Goal: Transaction & Acquisition: Purchase product/service

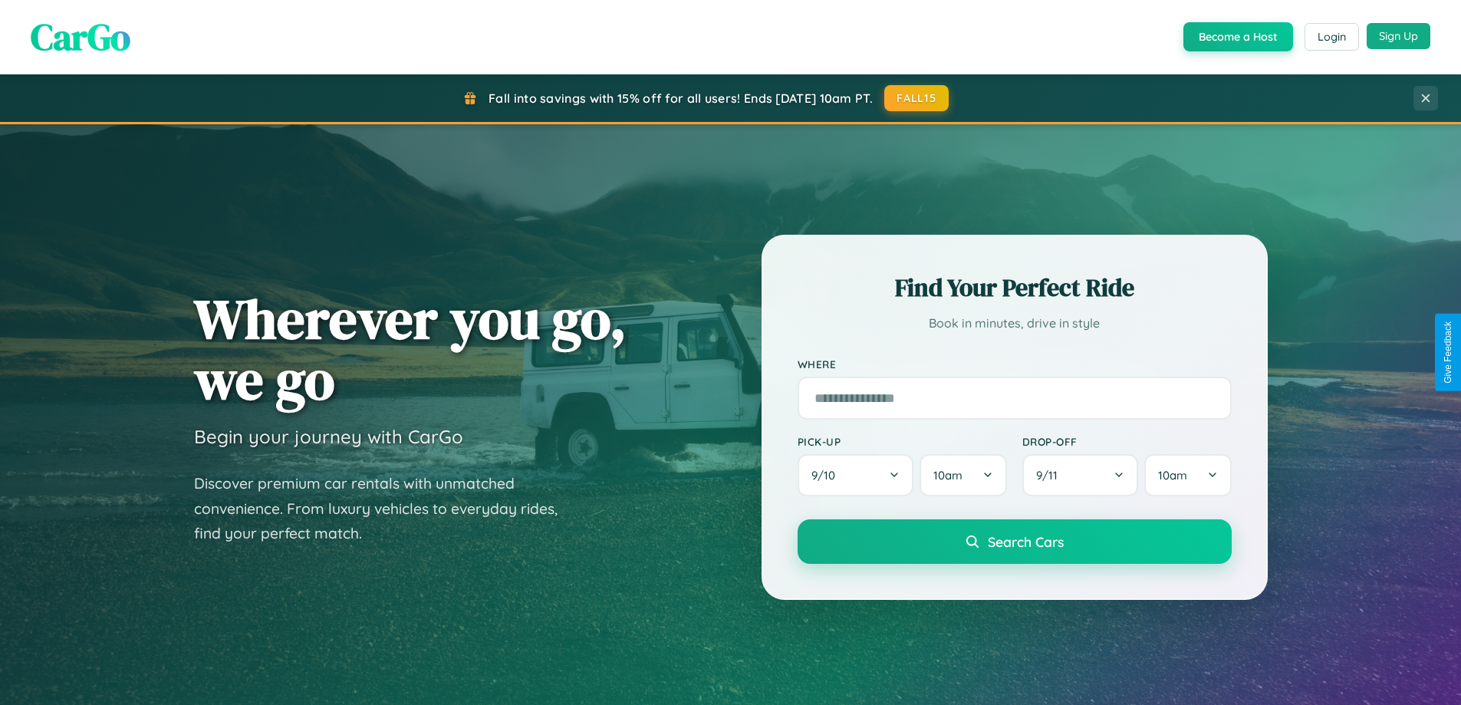
click at [1398, 36] on button "Sign Up" at bounding box center [1399, 36] width 64 height 26
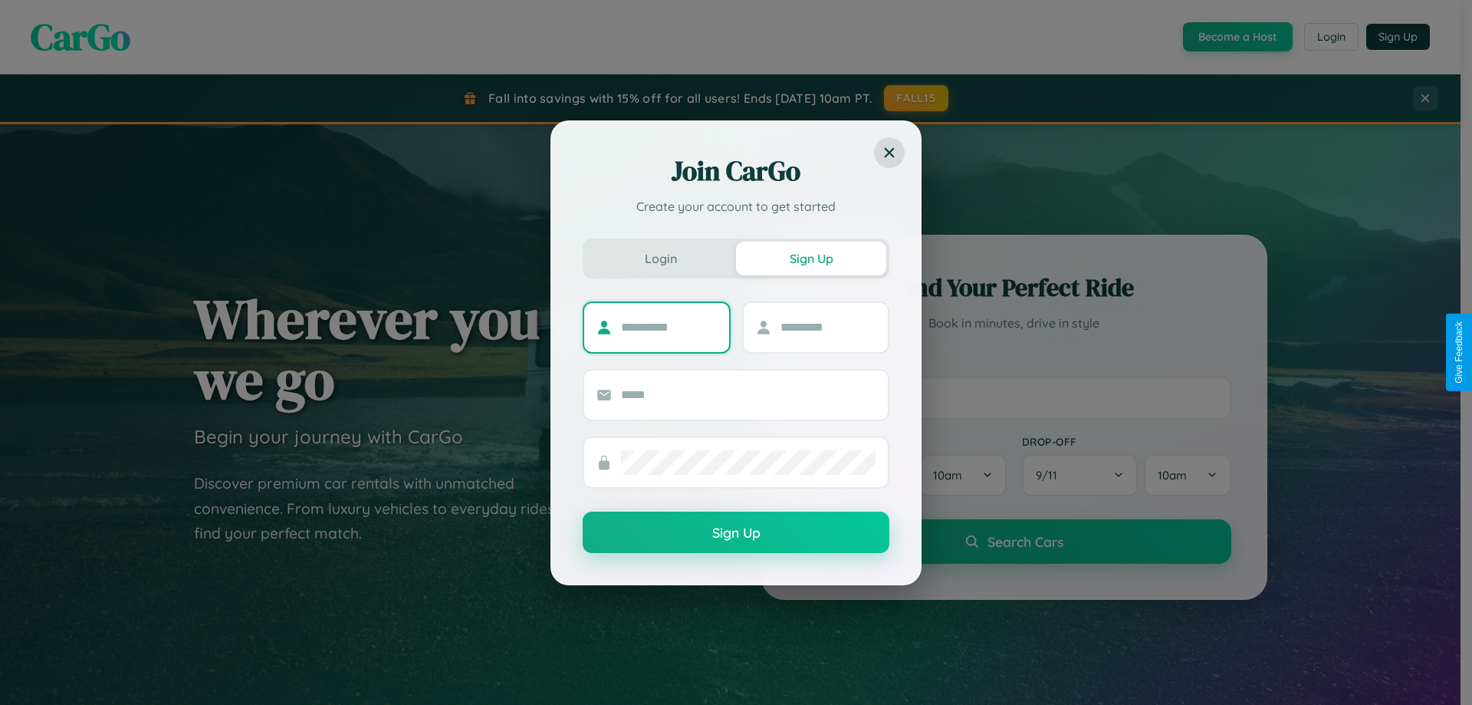
click at [669, 327] on input "text" at bounding box center [669, 327] width 96 height 25
type input "*********"
click at [827, 327] on input "text" at bounding box center [829, 327] width 96 height 25
type input "******"
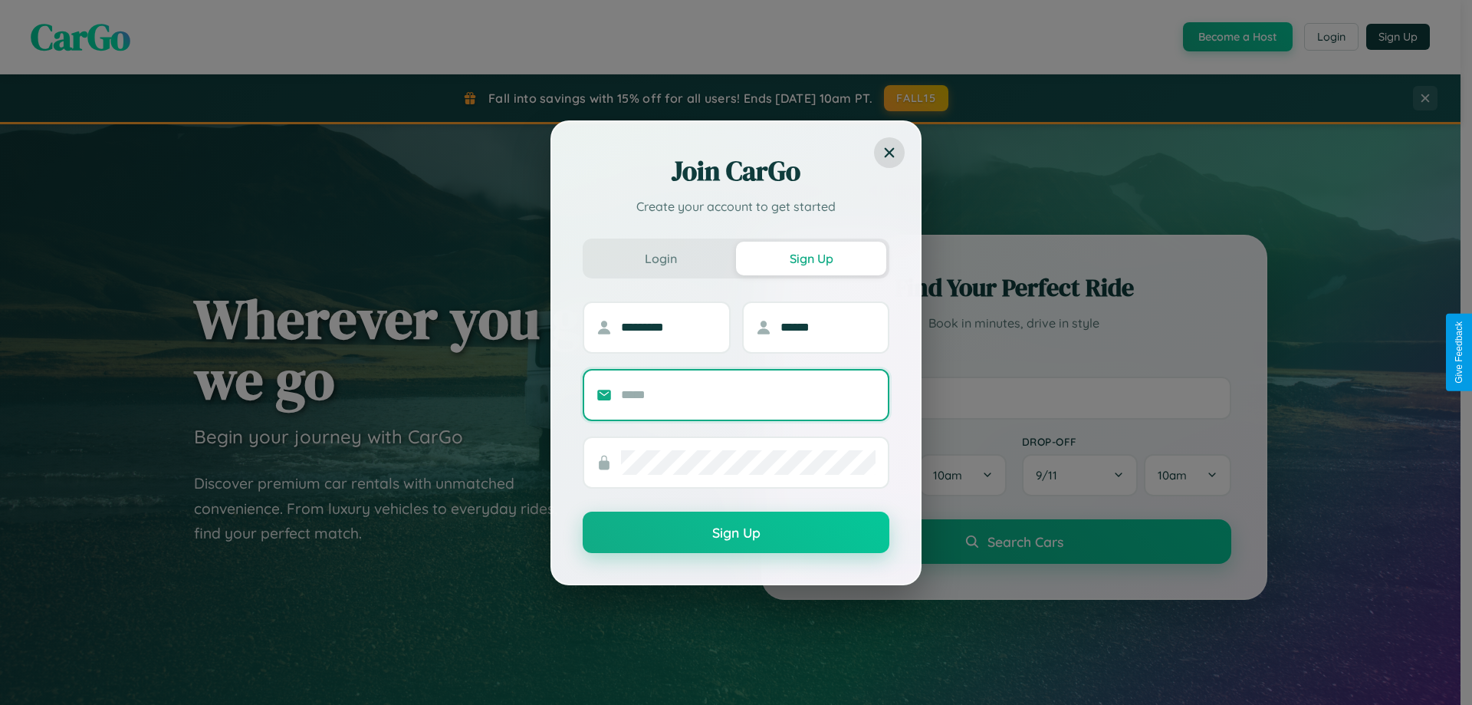
click at [748, 394] on input "text" at bounding box center [748, 395] width 255 height 25
type input "**********"
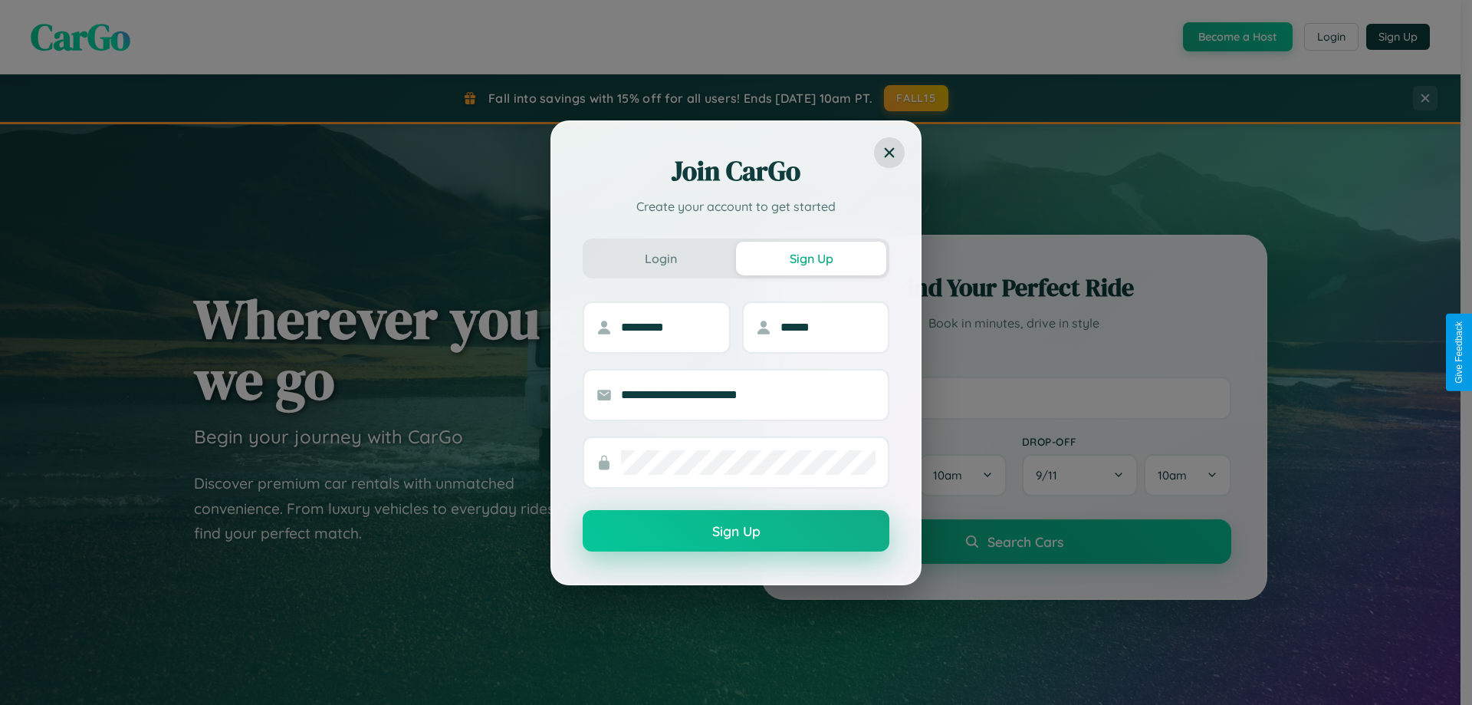
click at [736, 531] on button "Sign Up" at bounding box center [736, 530] width 307 height 41
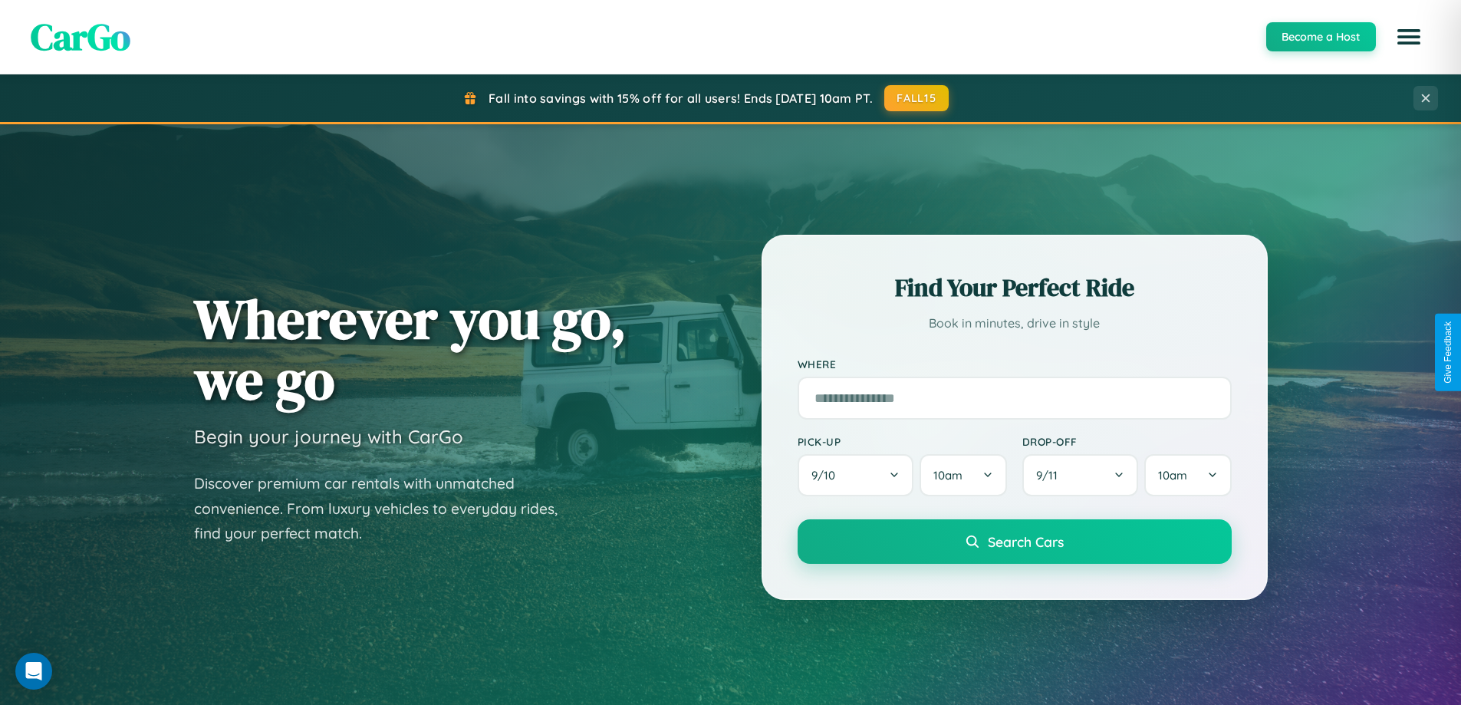
scroll to position [45, 0]
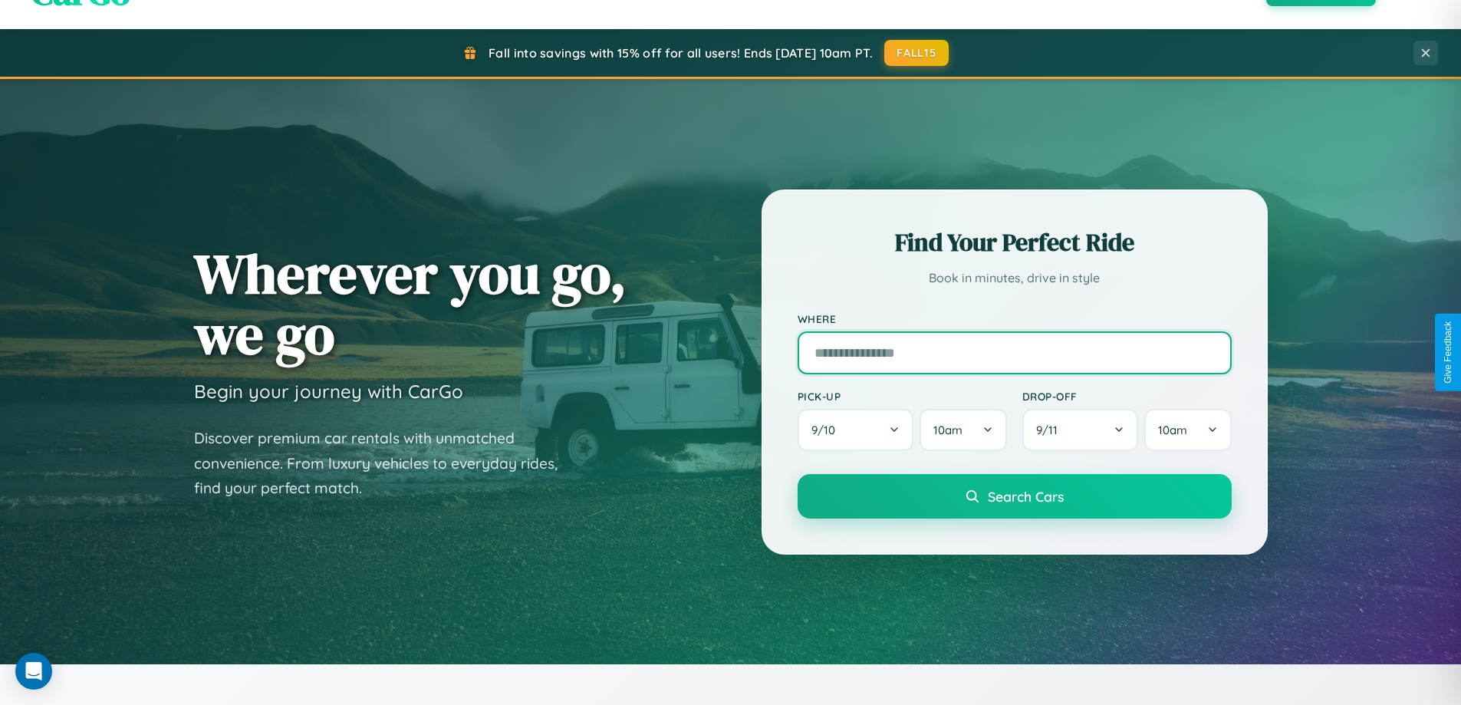
click at [1014, 352] on input "text" at bounding box center [1015, 352] width 434 height 43
type input "**********"
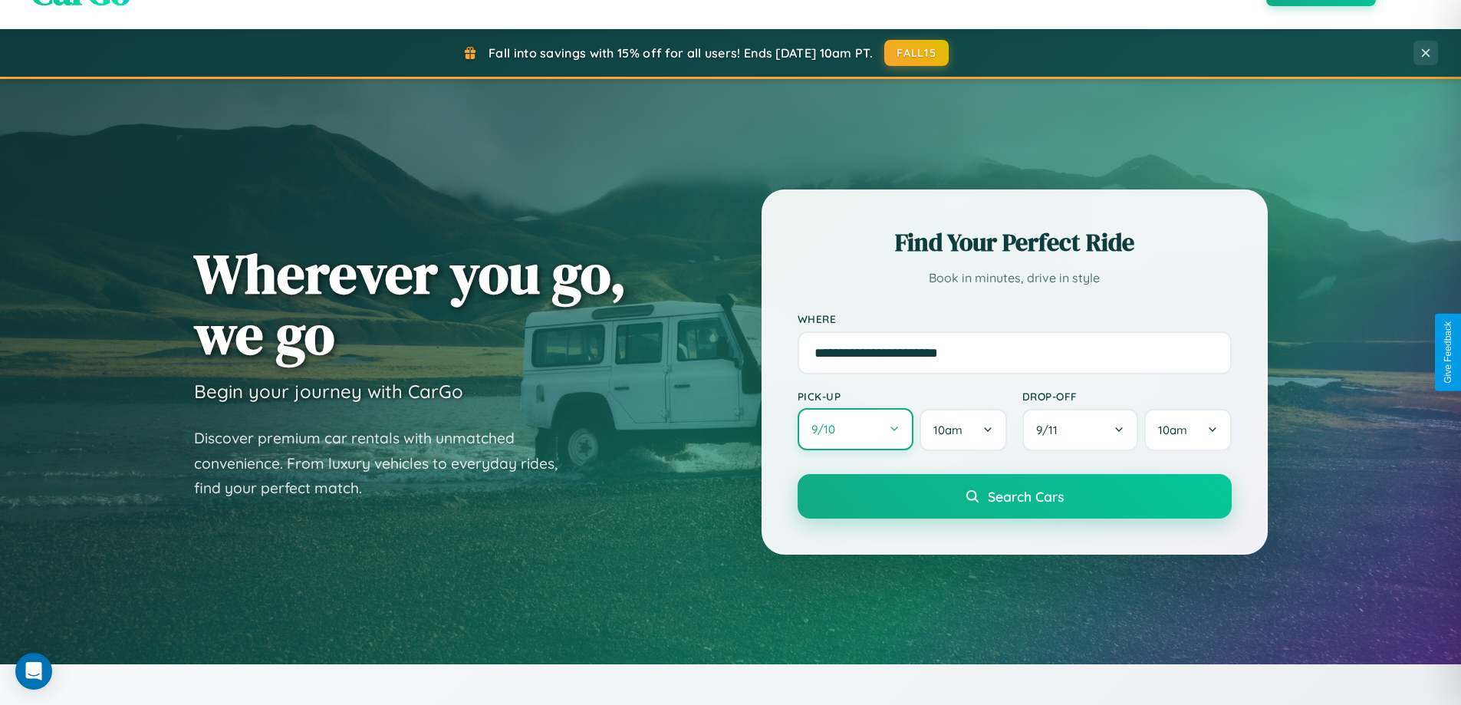
click at [855, 430] on button "9 / 10" at bounding box center [856, 429] width 117 height 42
select select "*"
select select "****"
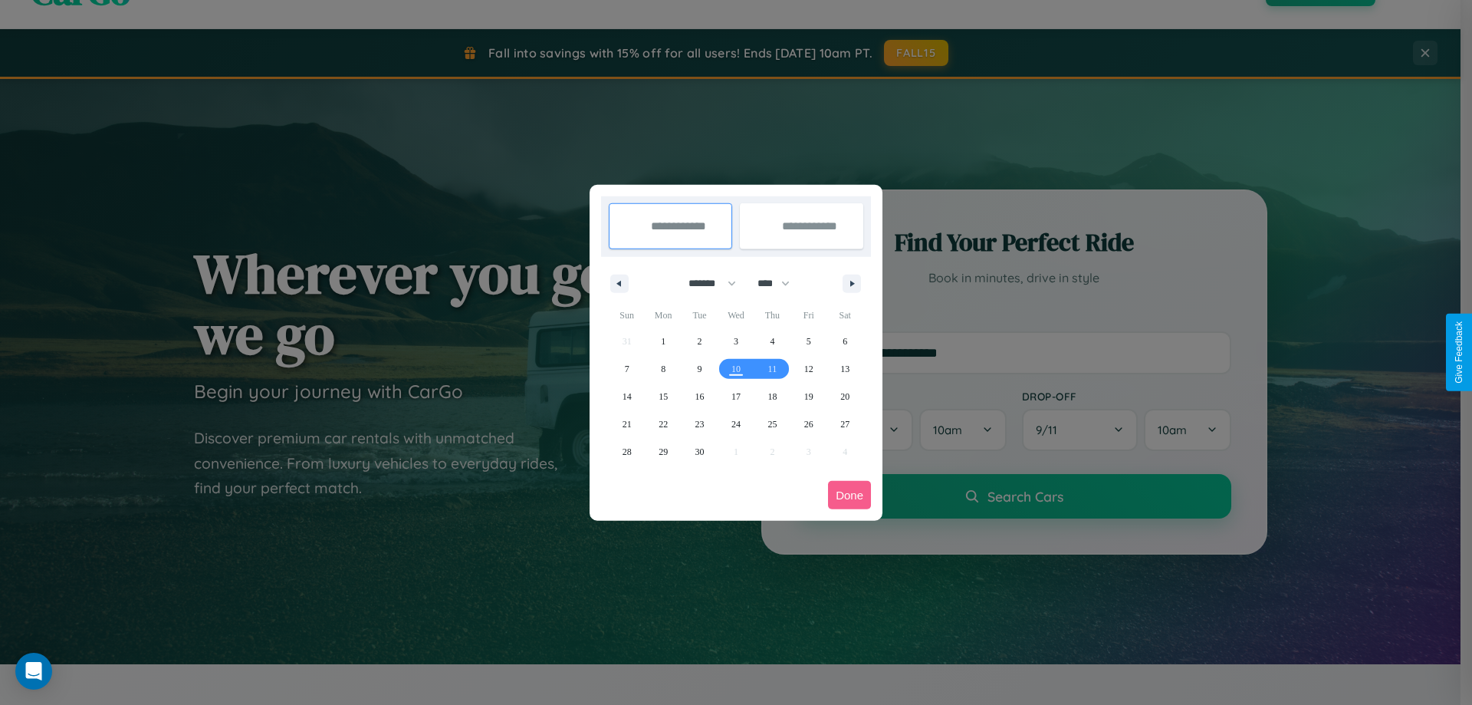
drag, startPoint x: 706, startPoint y: 283, endPoint x: 736, endPoint y: 308, distance: 39.3
click at [706, 283] on select "******* ******** ***** ***** *** **** **** ****** ********* ******* ******** **…" at bounding box center [709, 283] width 65 height 25
select select "*"
drag, startPoint x: 781, startPoint y: 283, endPoint x: 736, endPoint y: 308, distance: 50.8
click at [781, 283] on select "**** **** **** **** **** **** **** **** **** **** **** **** **** **** **** ****…" at bounding box center [773, 283] width 46 height 25
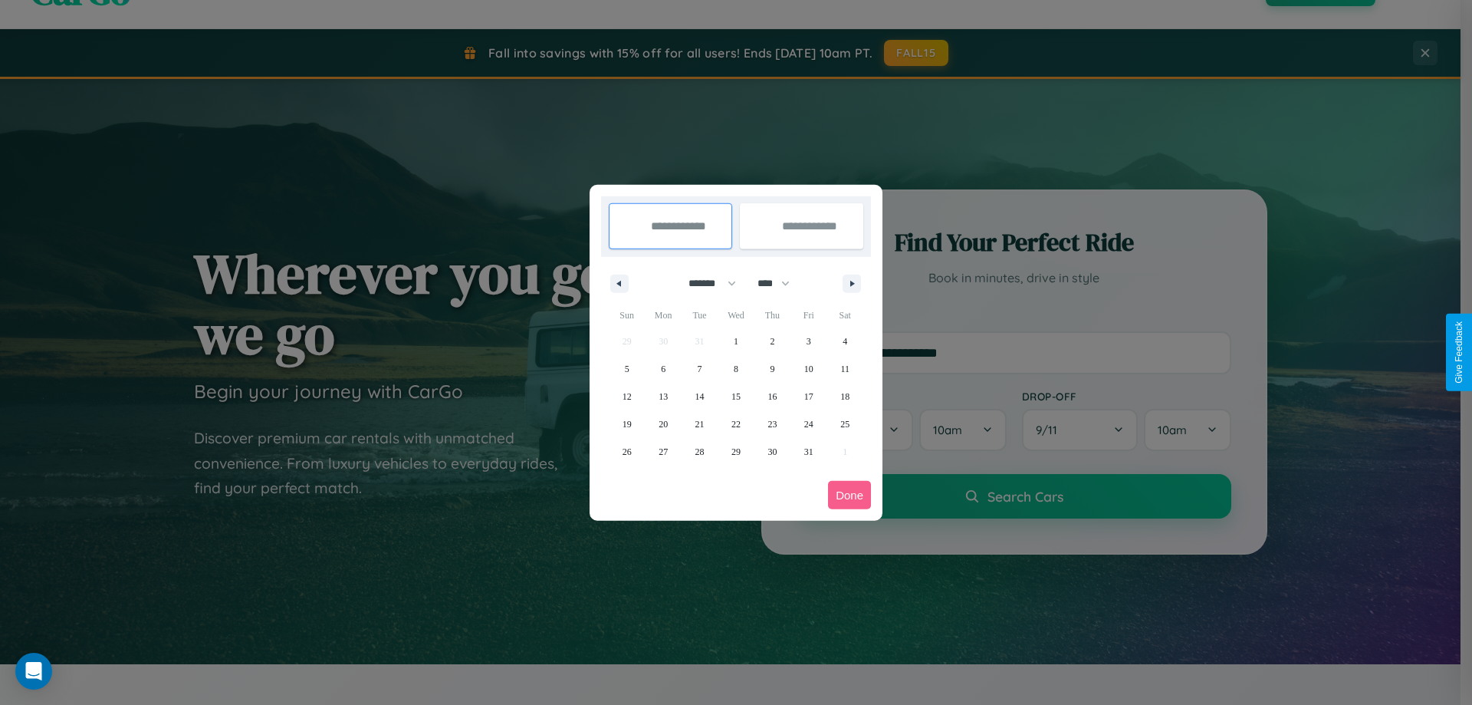
select select "****"
click at [735, 423] on span "21" at bounding box center [736, 424] width 9 height 28
type input "**********"
click at [699, 451] on span "27" at bounding box center [700, 452] width 9 height 28
type input "**********"
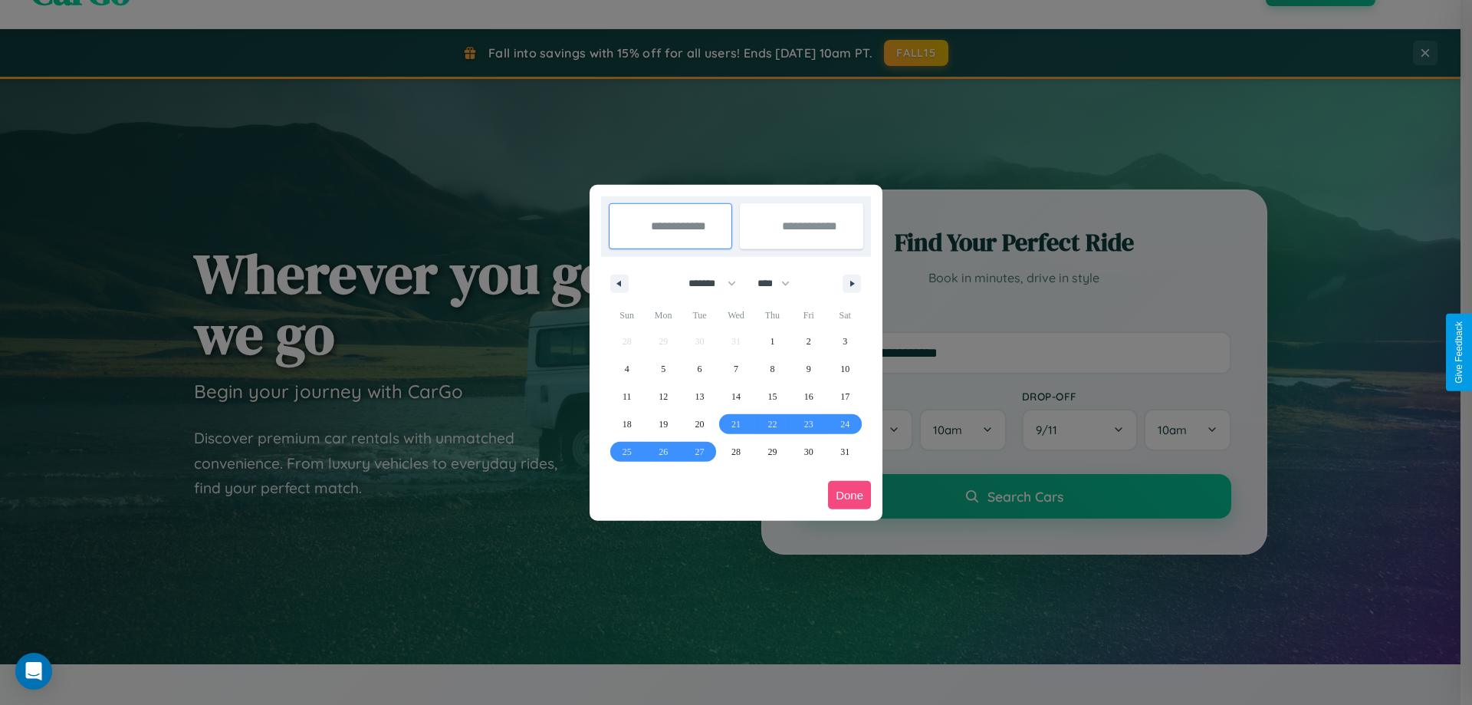
click at [850, 495] on button "Done" at bounding box center [849, 495] width 43 height 28
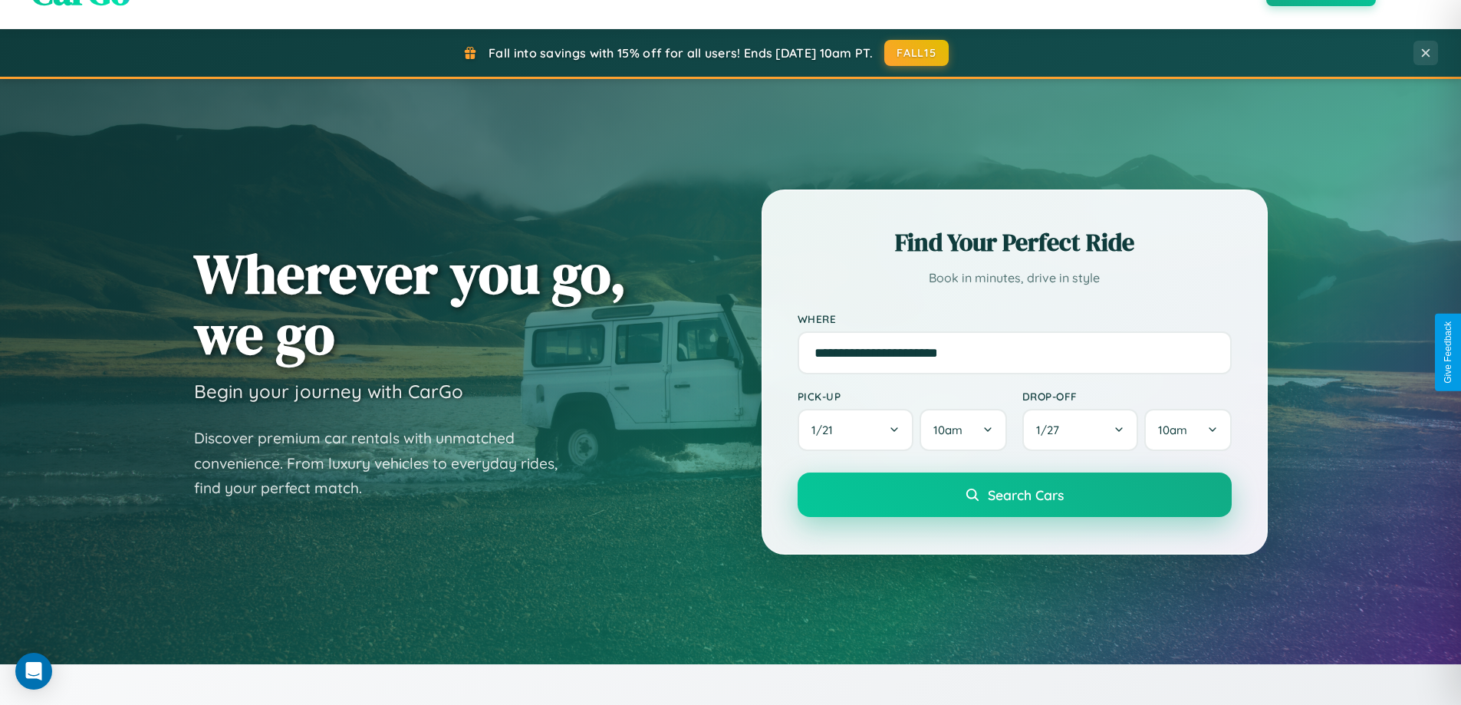
click at [1014, 495] on span "Search Cars" at bounding box center [1026, 494] width 76 height 17
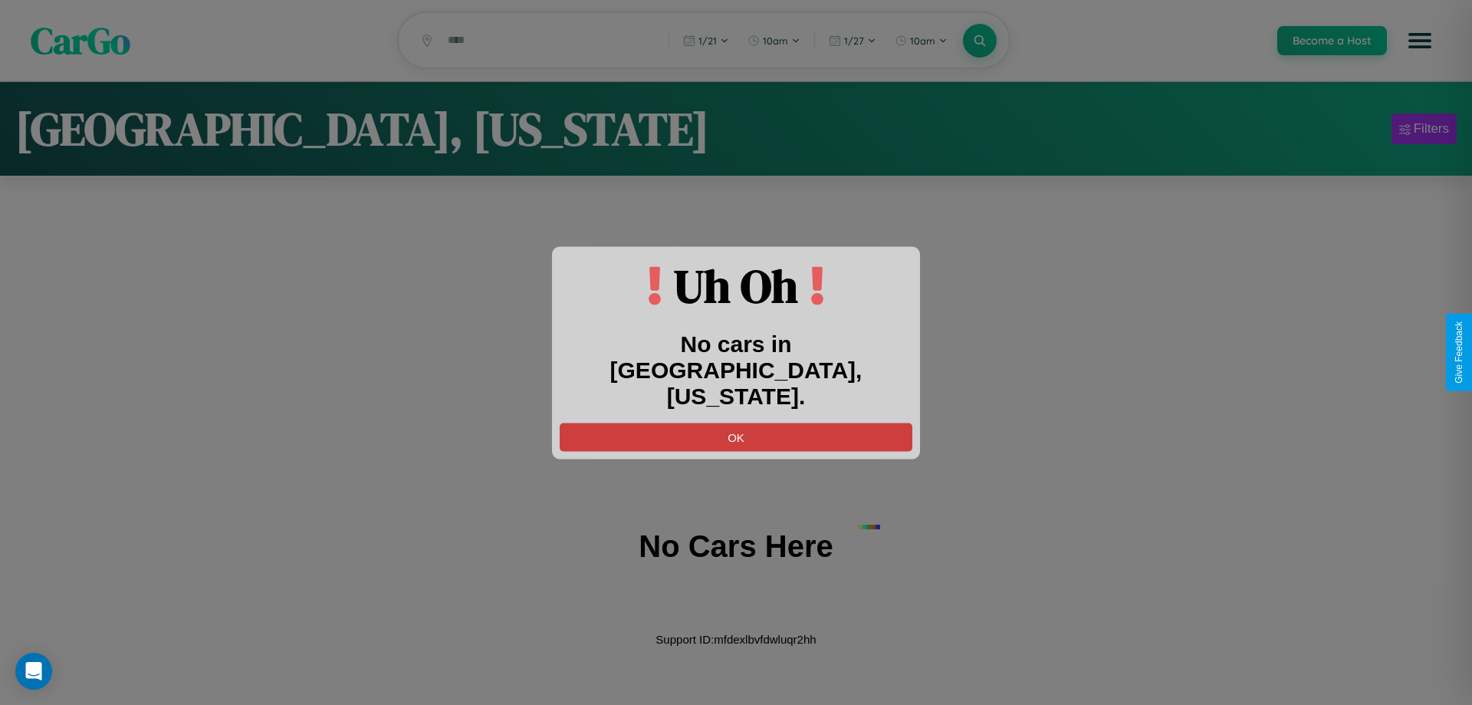
click at [736, 423] on button "OK" at bounding box center [736, 437] width 353 height 28
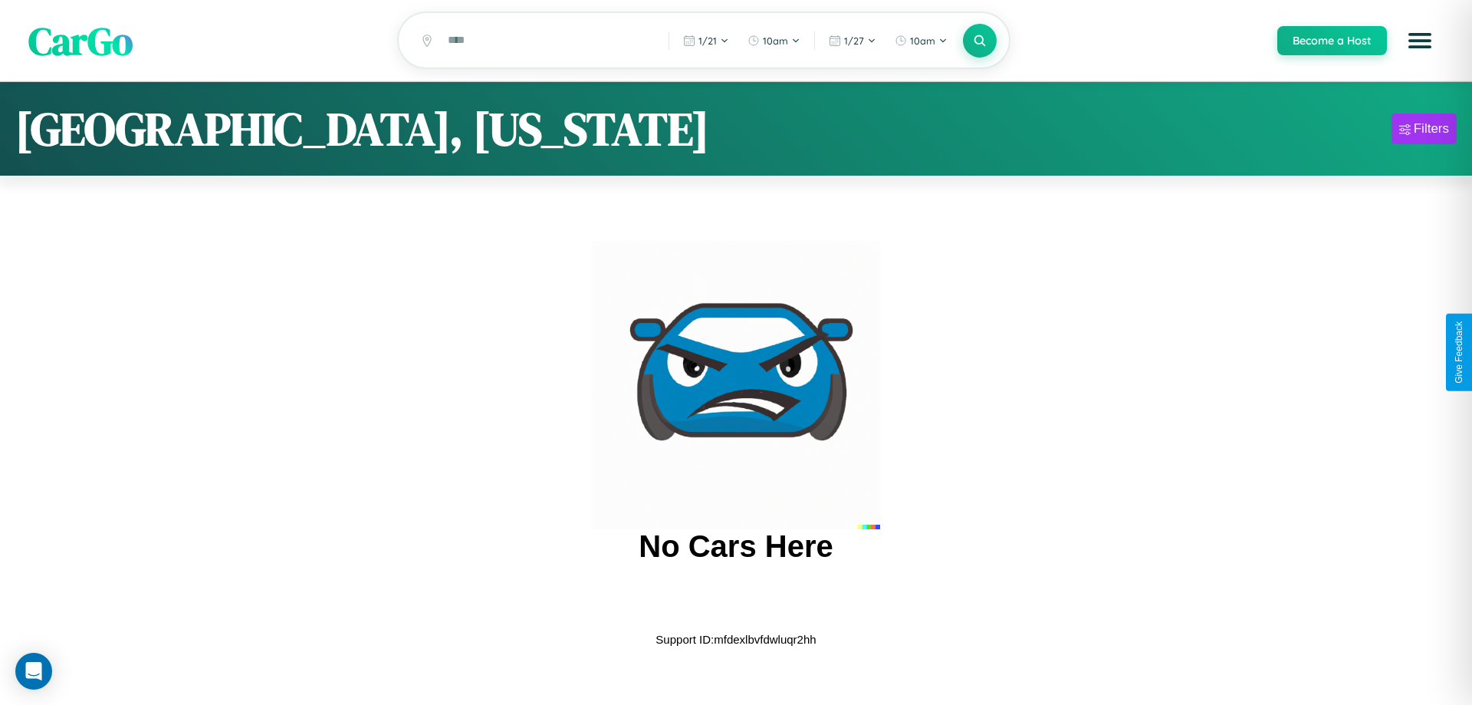
click at [81, 41] on span "CarGo" at bounding box center [80, 40] width 104 height 53
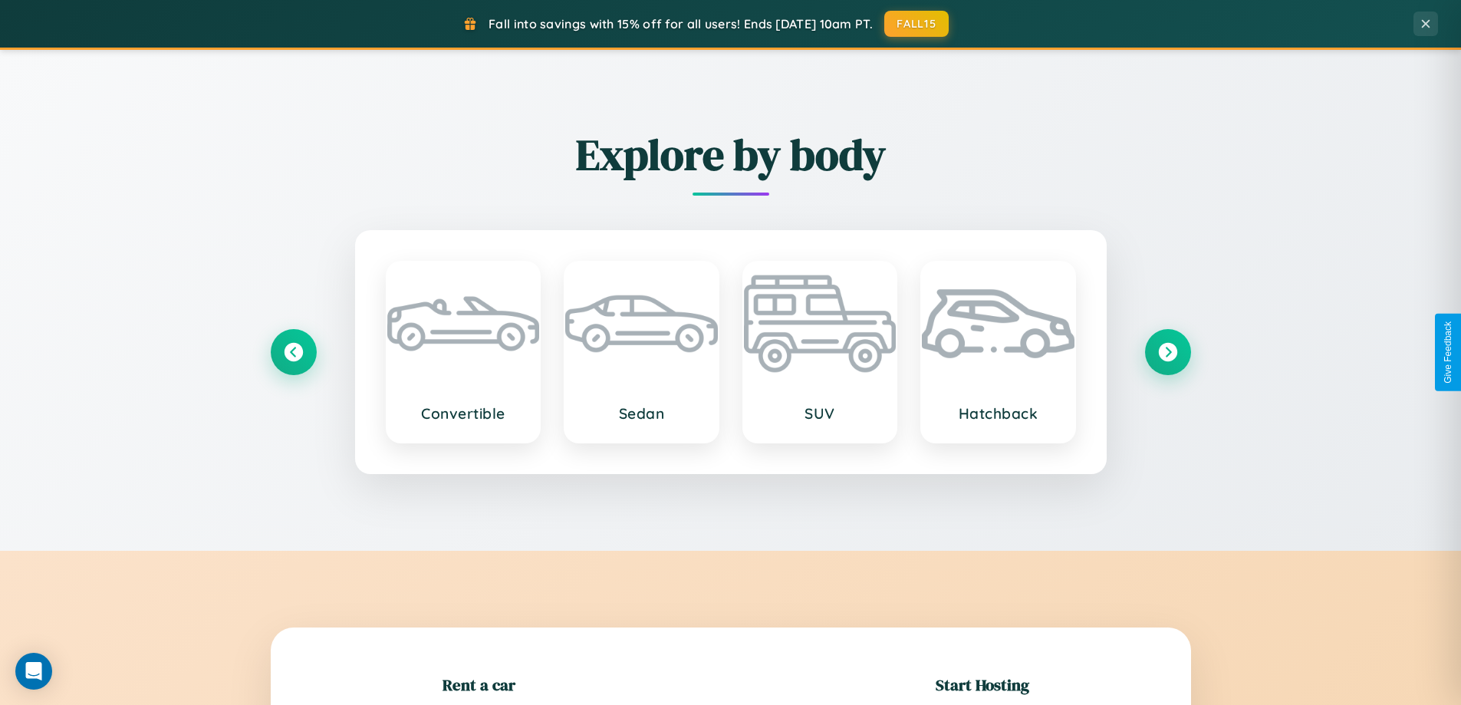
scroll to position [331, 0]
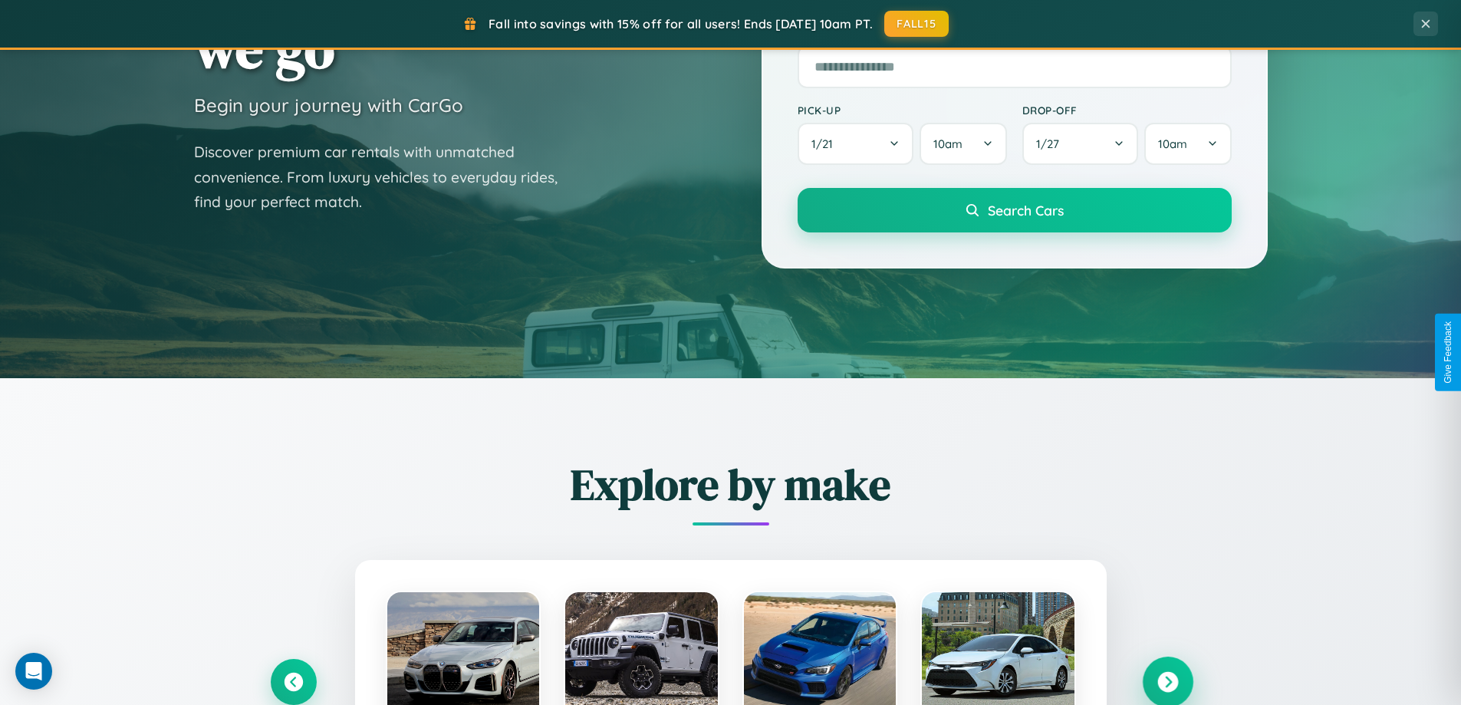
click at [1167, 682] on icon at bounding box center [1167, 682] width 21 height 21
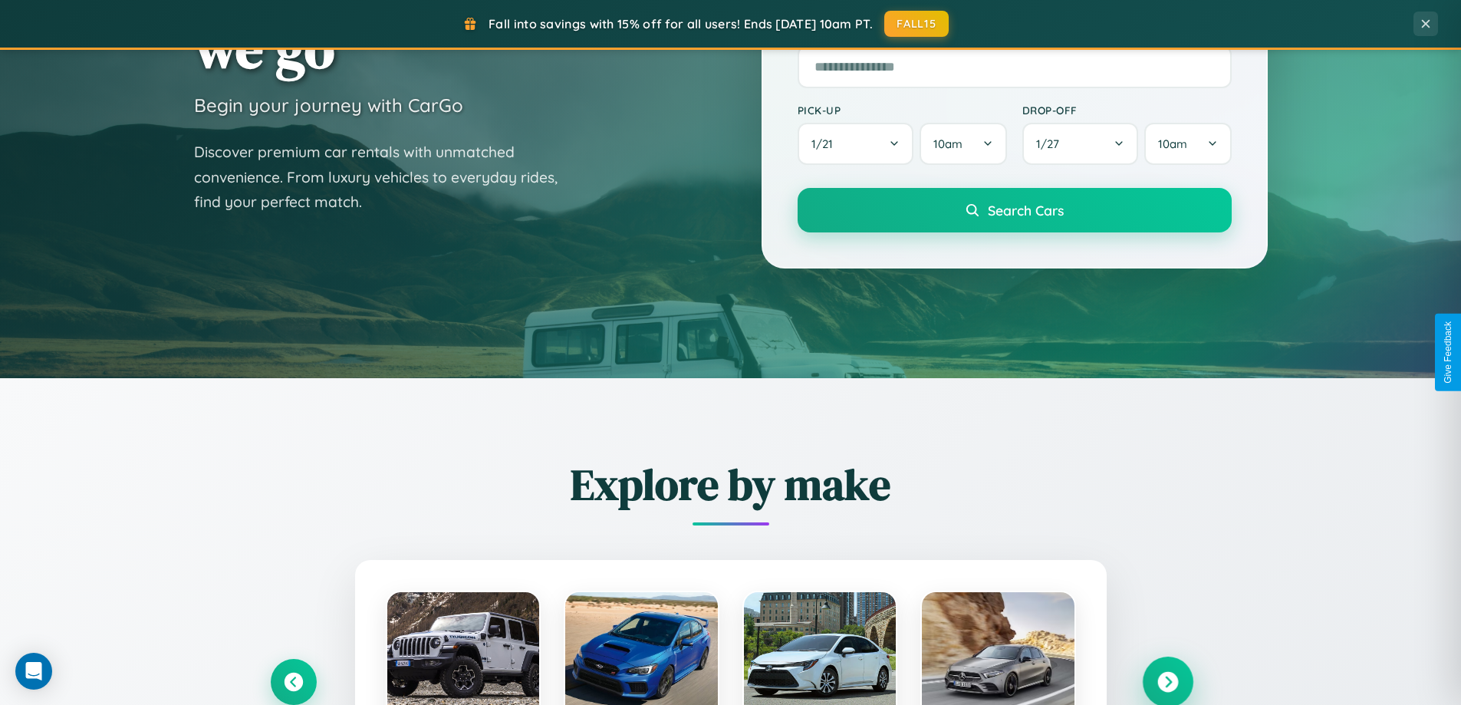
click at [1167, 680] on icon at bounding box center [1167, 682] width 21 height 21
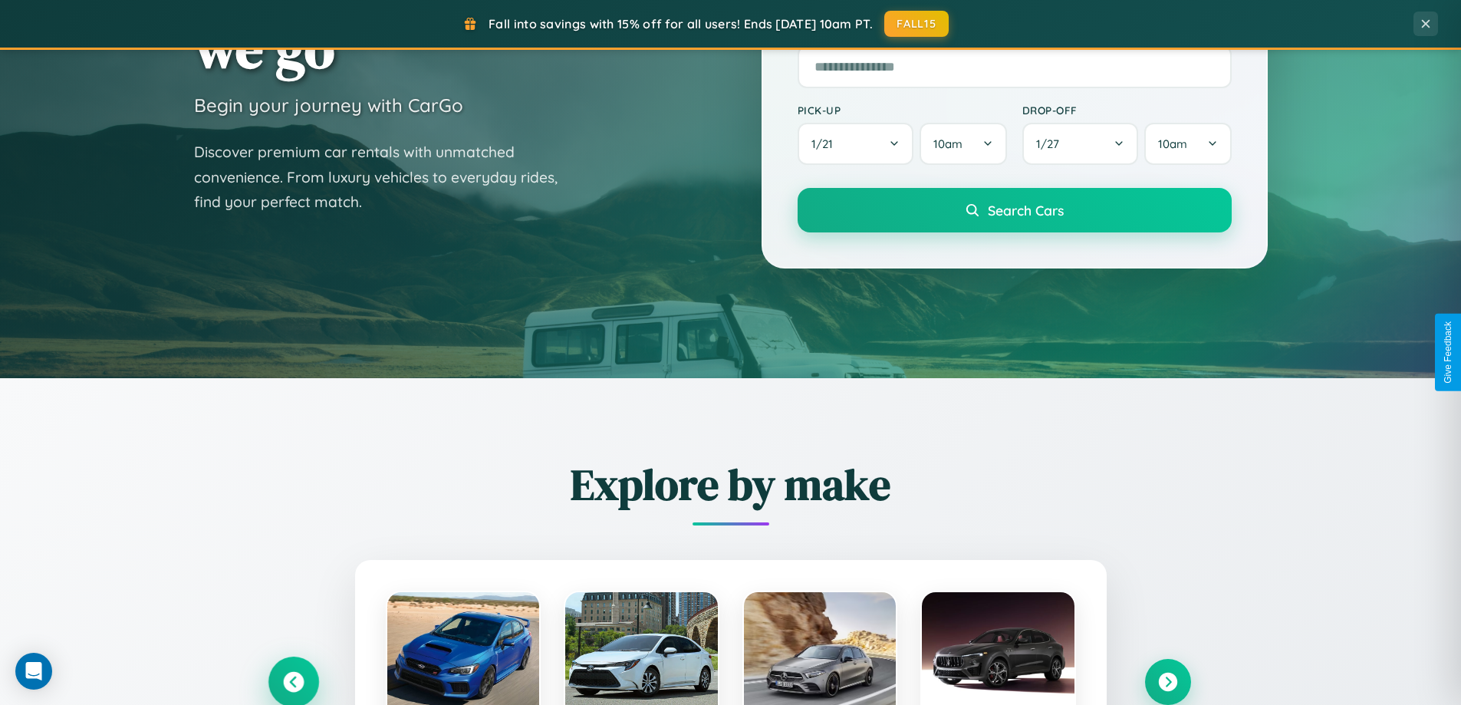
click at [293, 681] on icon at bounding box center [293, 682] width 21 height 21
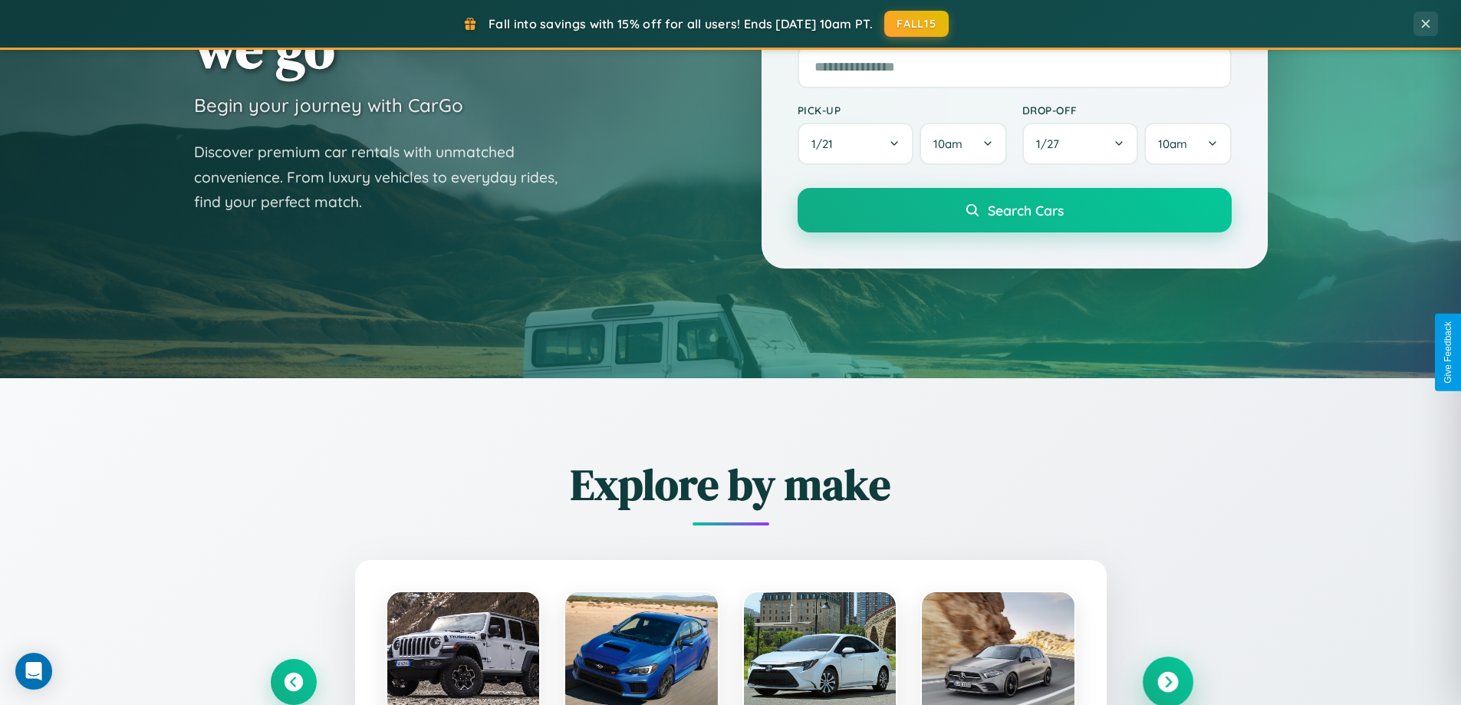
click at [1167, 681] on icon at bounding box center [1167, 682] width 21 height 21
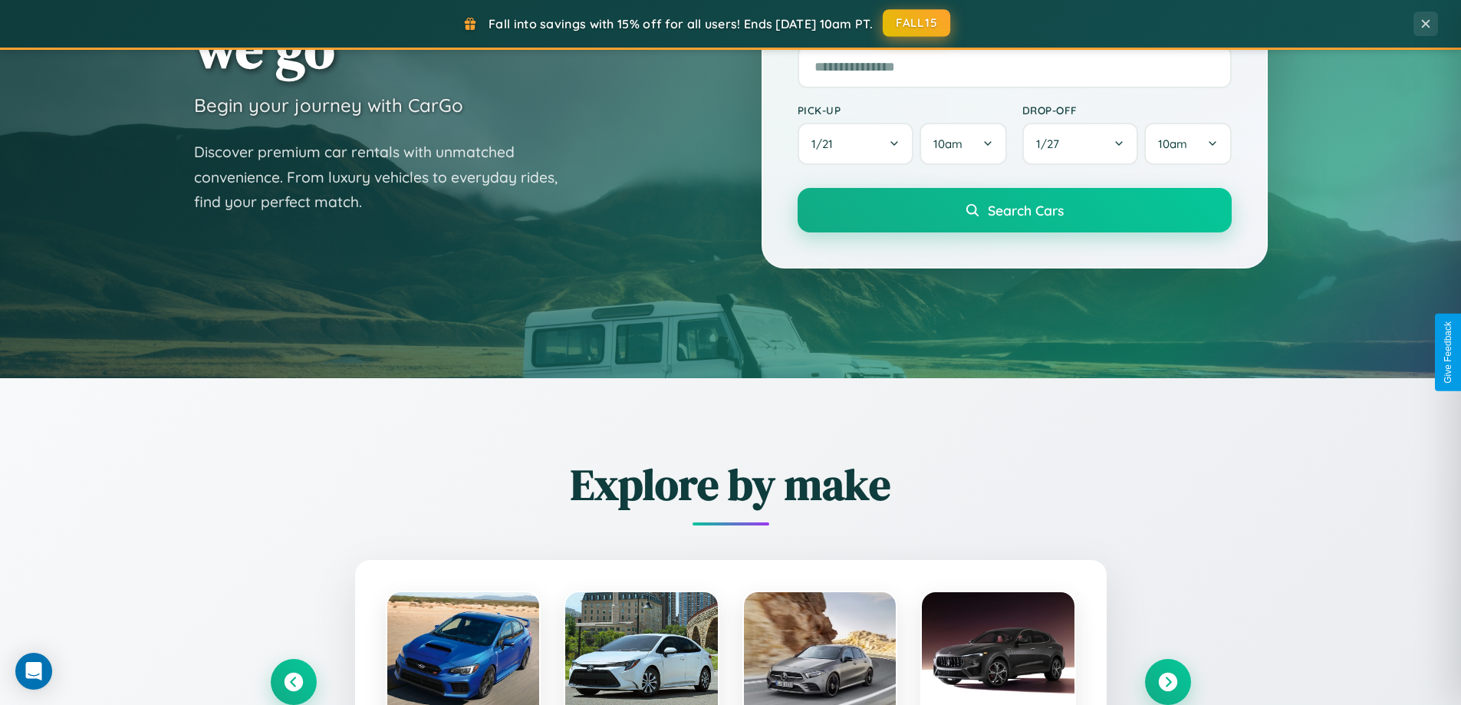
click at [917, 23] on button "FALL15" at bounding box center [916, 23] width 67 height 28
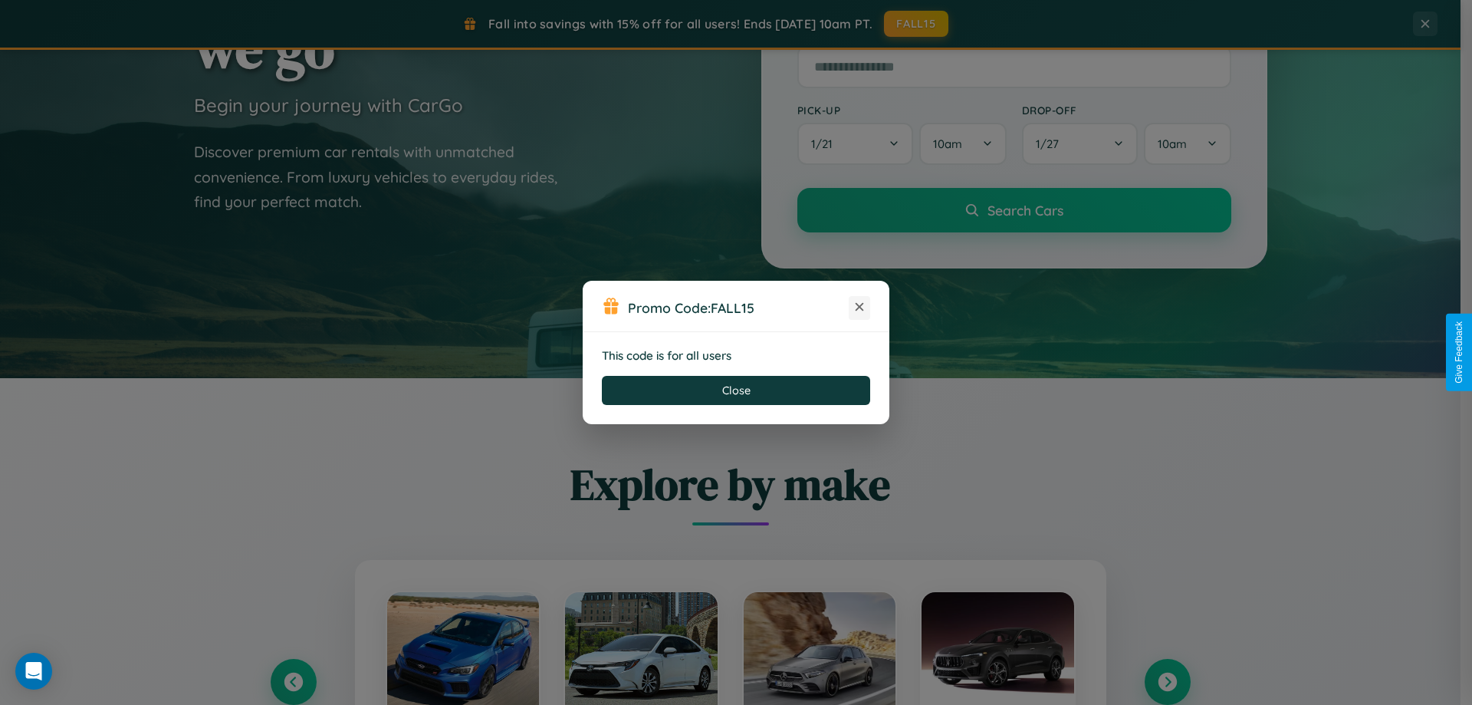
click at [860, 308] on icon at bounding box center [859, 306] width 15 height 15
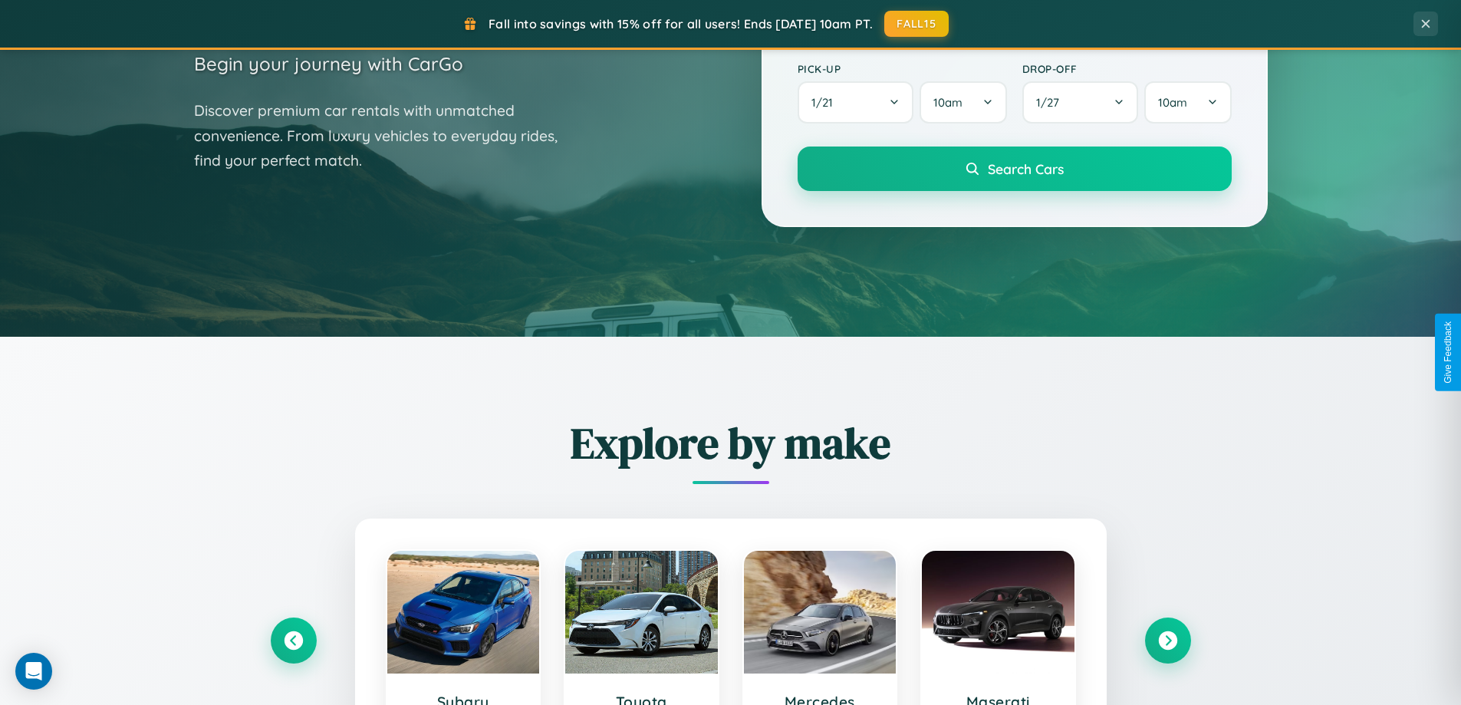
scroll to position [1797, 0]
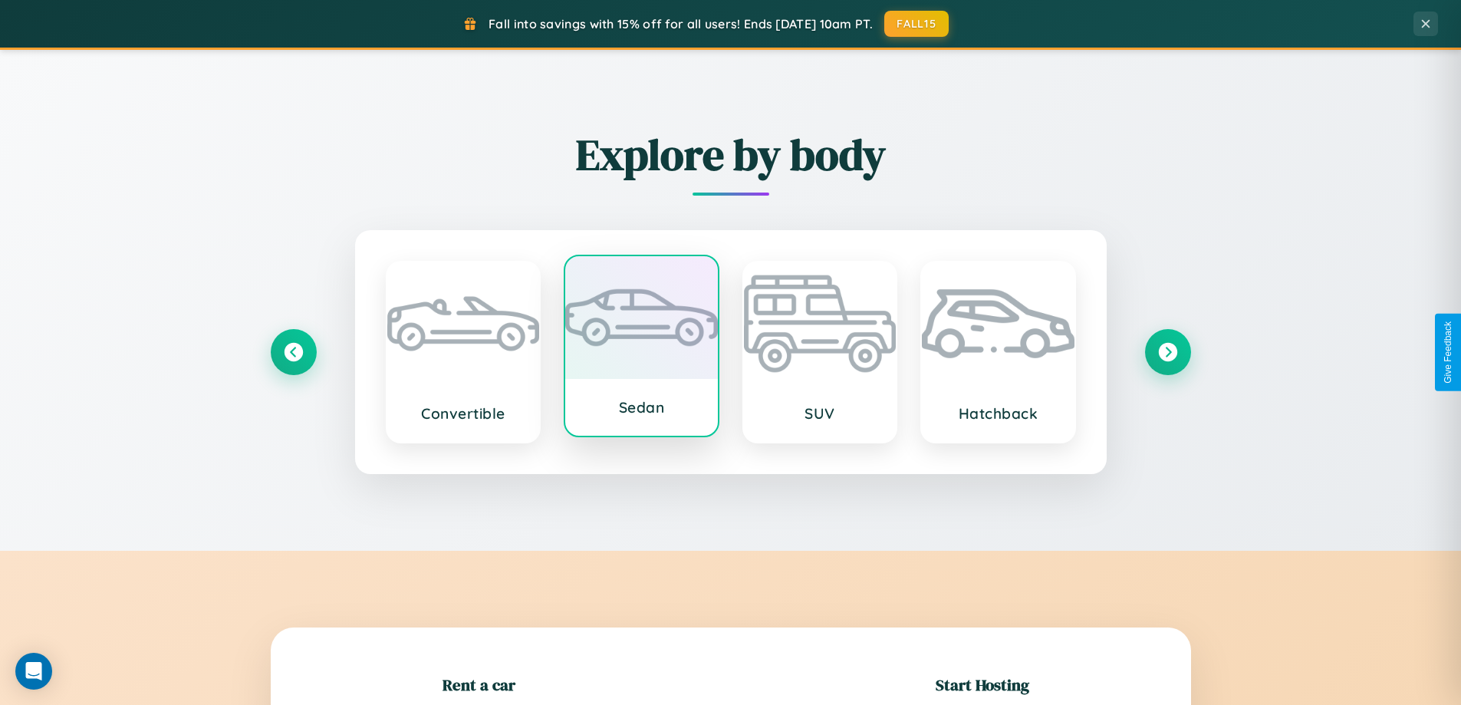
click at [641, 346] on div at bounding box center [641, 317] width 153 height 123
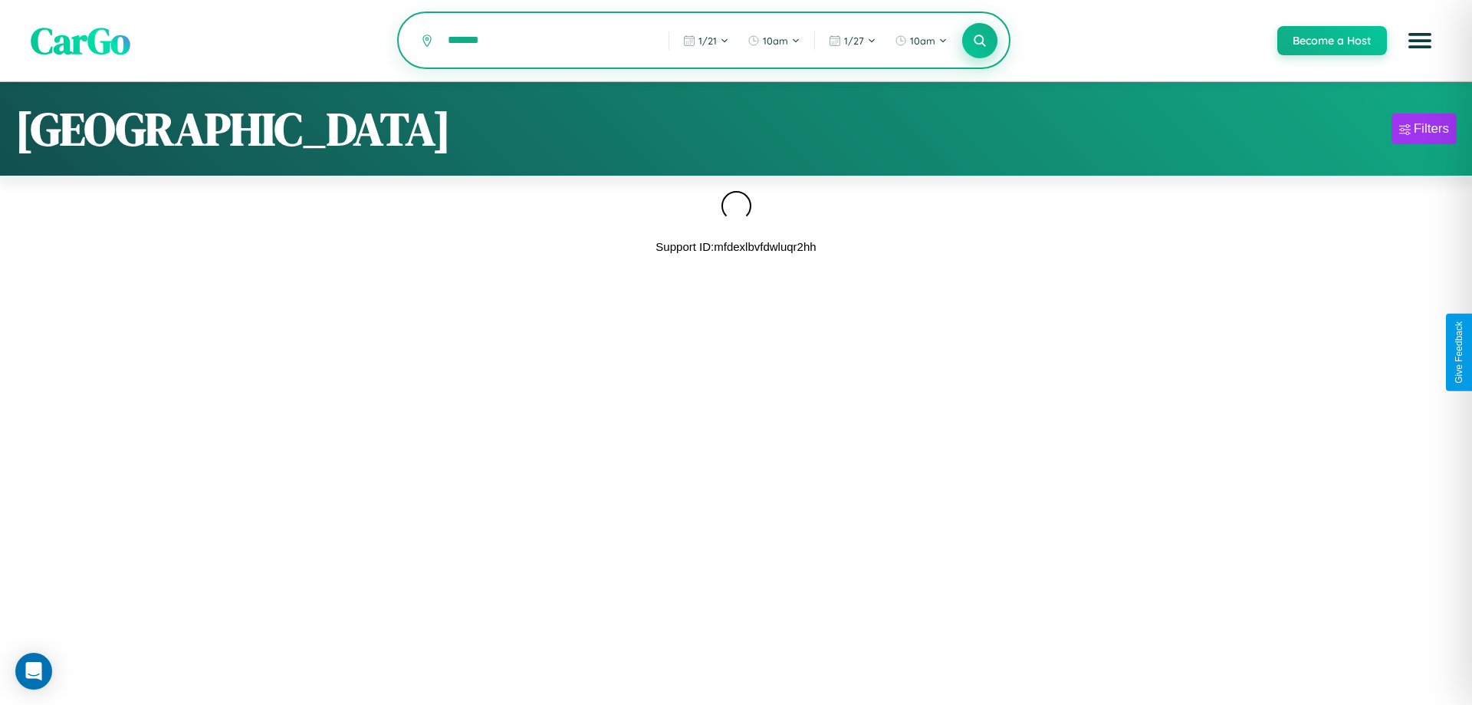
type input "*******"
click at [979, 41] on icon at bounding box center [979, 40] width 15 height 15
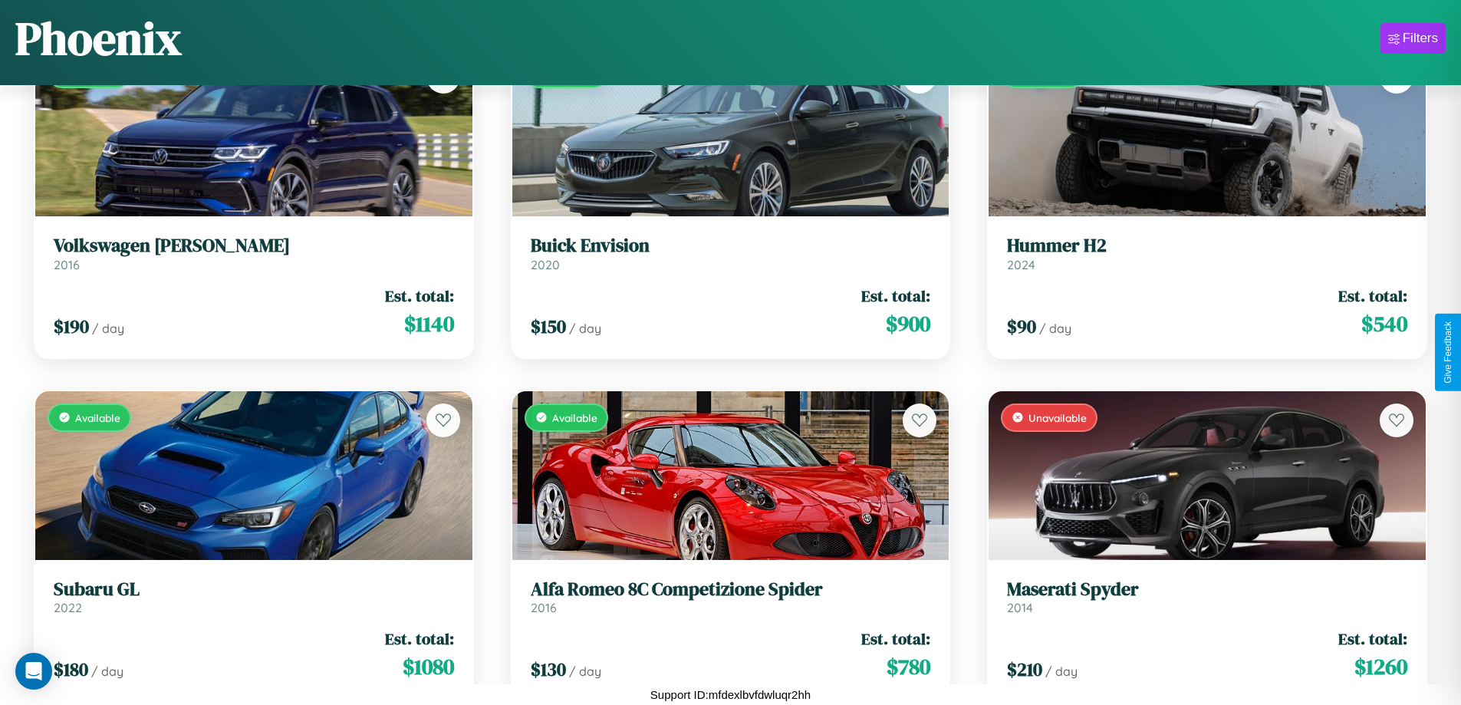
scroll to position [7083, 0]
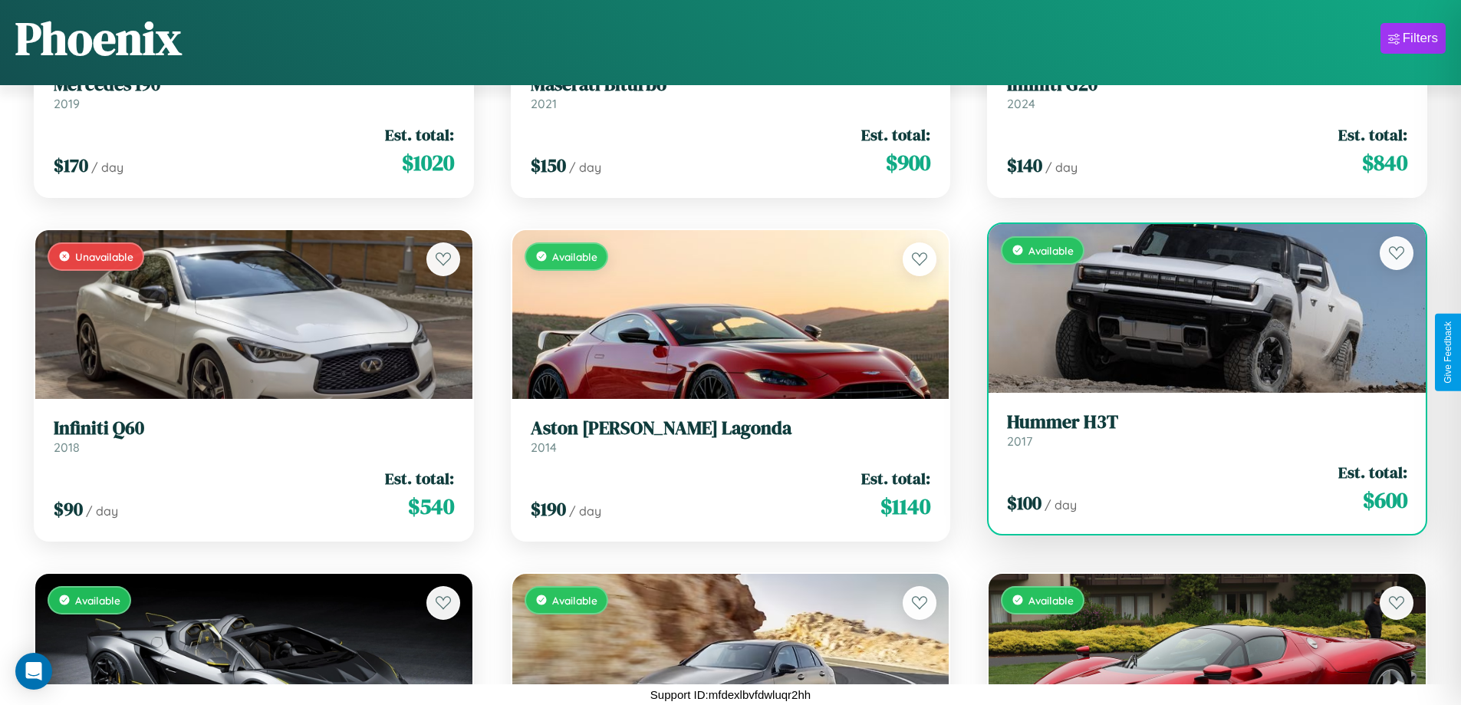
click at [1197, 312] on div "Available" at bounding box center [1206, 308] width 437 height 169
click at [1197, 308] on div "Available" at bounding box center [1206, 308] width 437 height 169
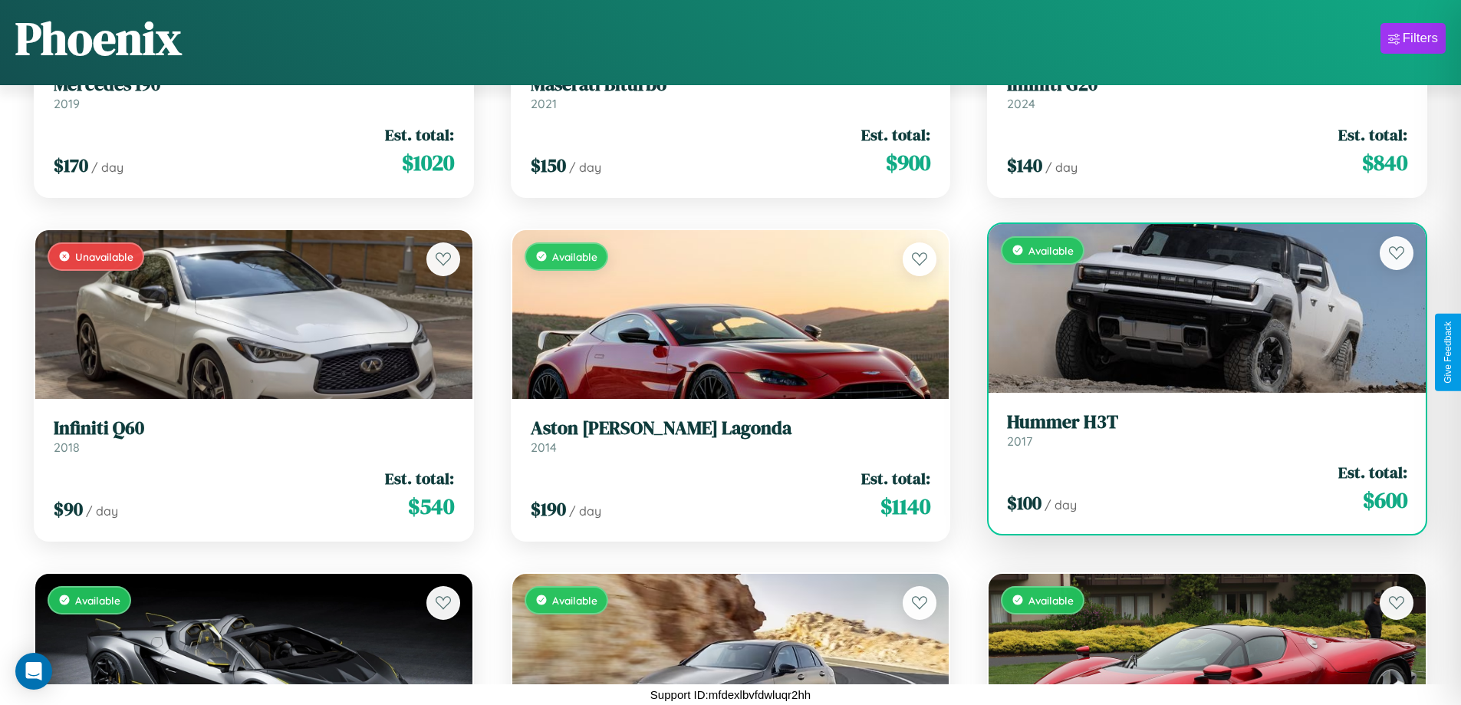
click at [1197, 308] on div "Available" at bounding box center [1206, 308] width 437 height 169
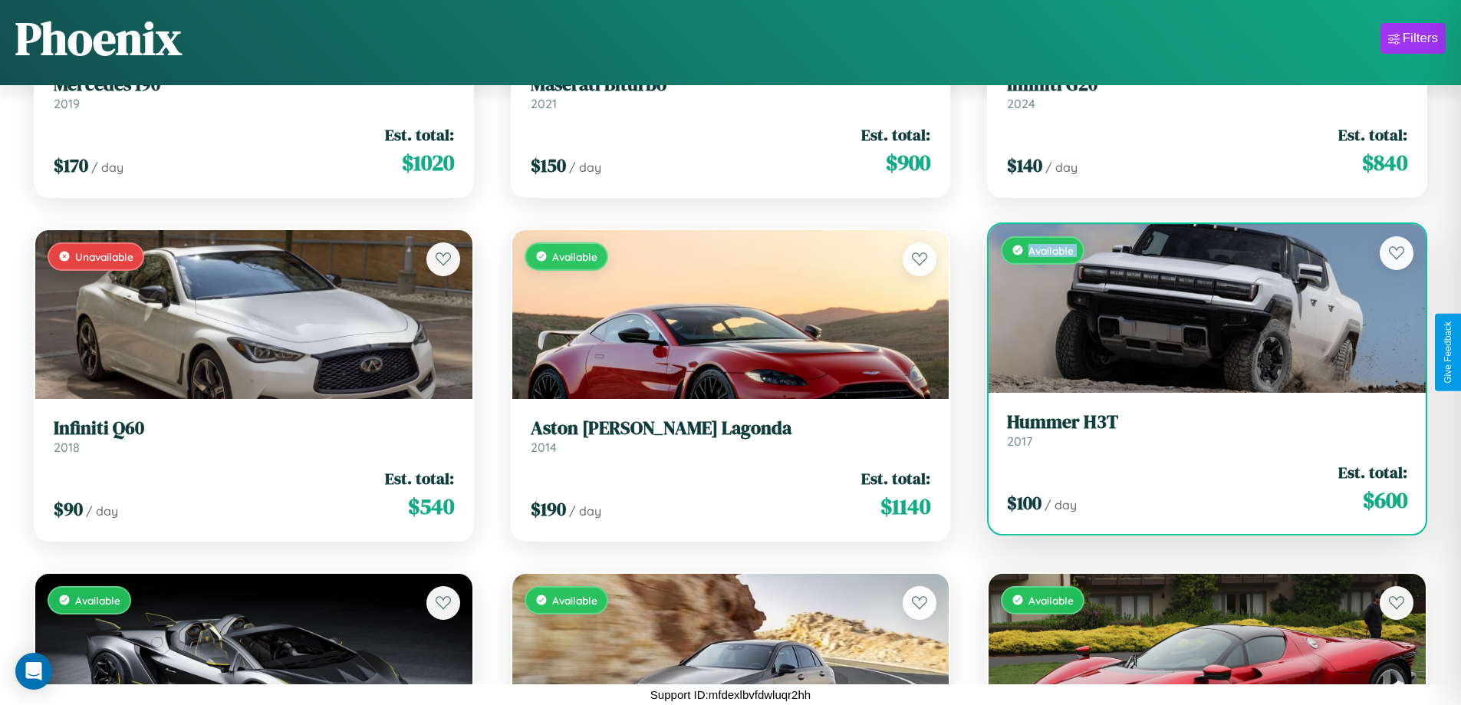
click at [1197, 308] on div "Available" at bounding box center [1206, 308] width 437 height 169
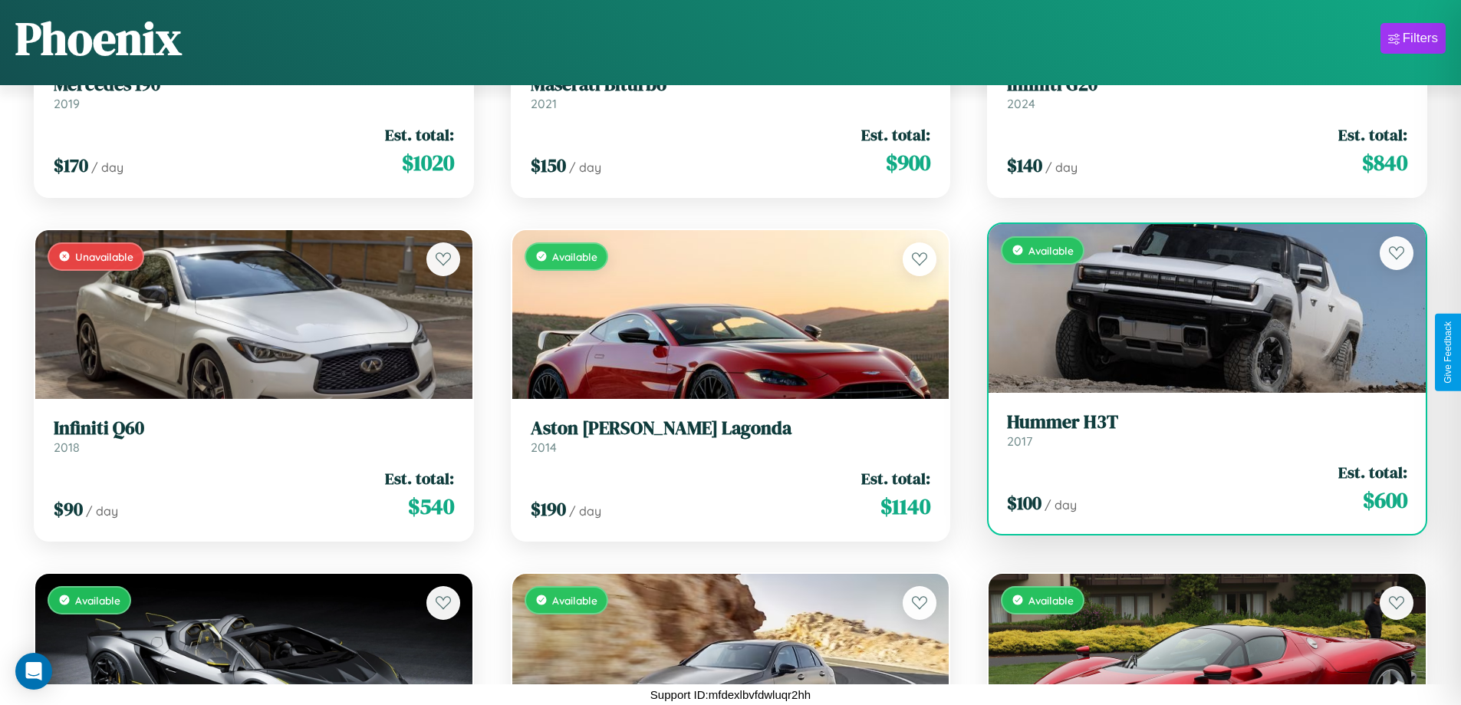
click at [1197, 308] on div "Available" at bounding box center [1206, 308] width 437 height 169
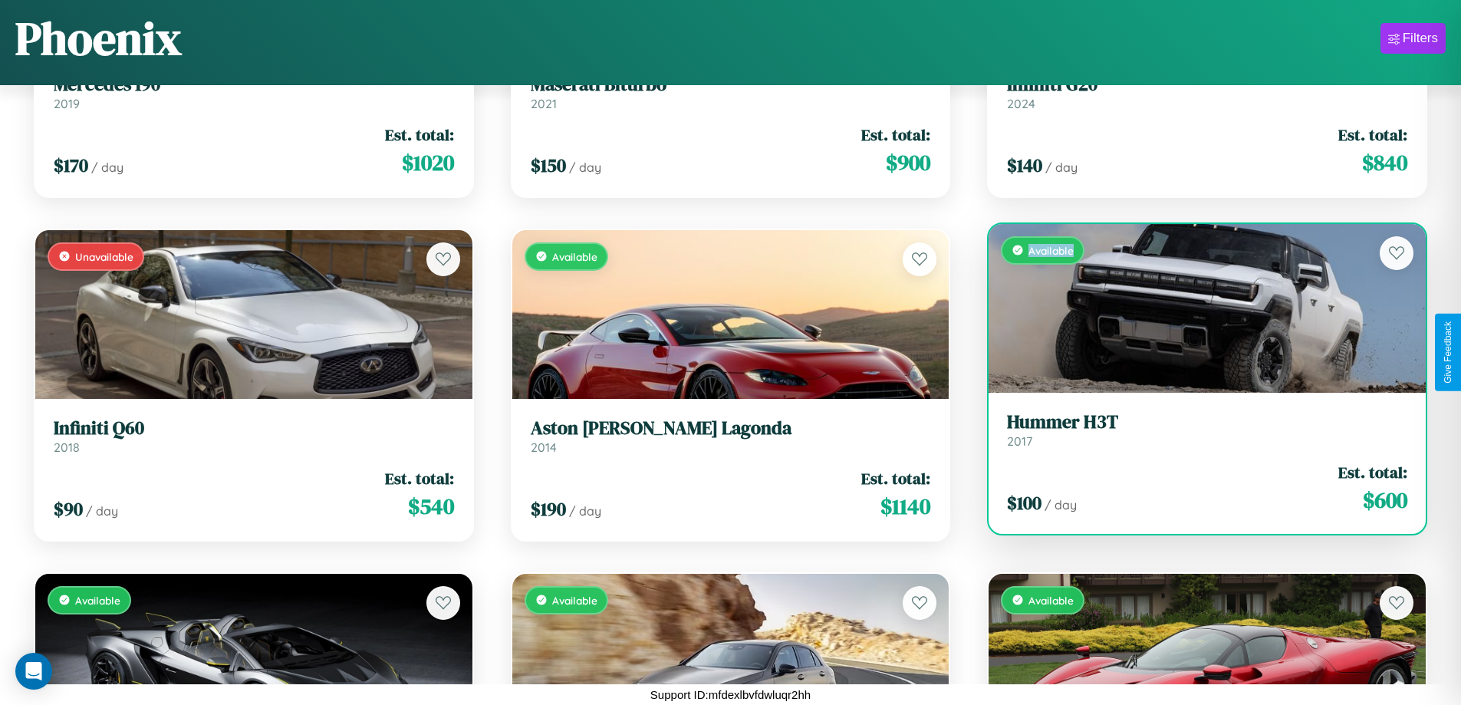
click at [1197, 308] on div "Available" at bounding box center [1206, 308] width 437 height 169
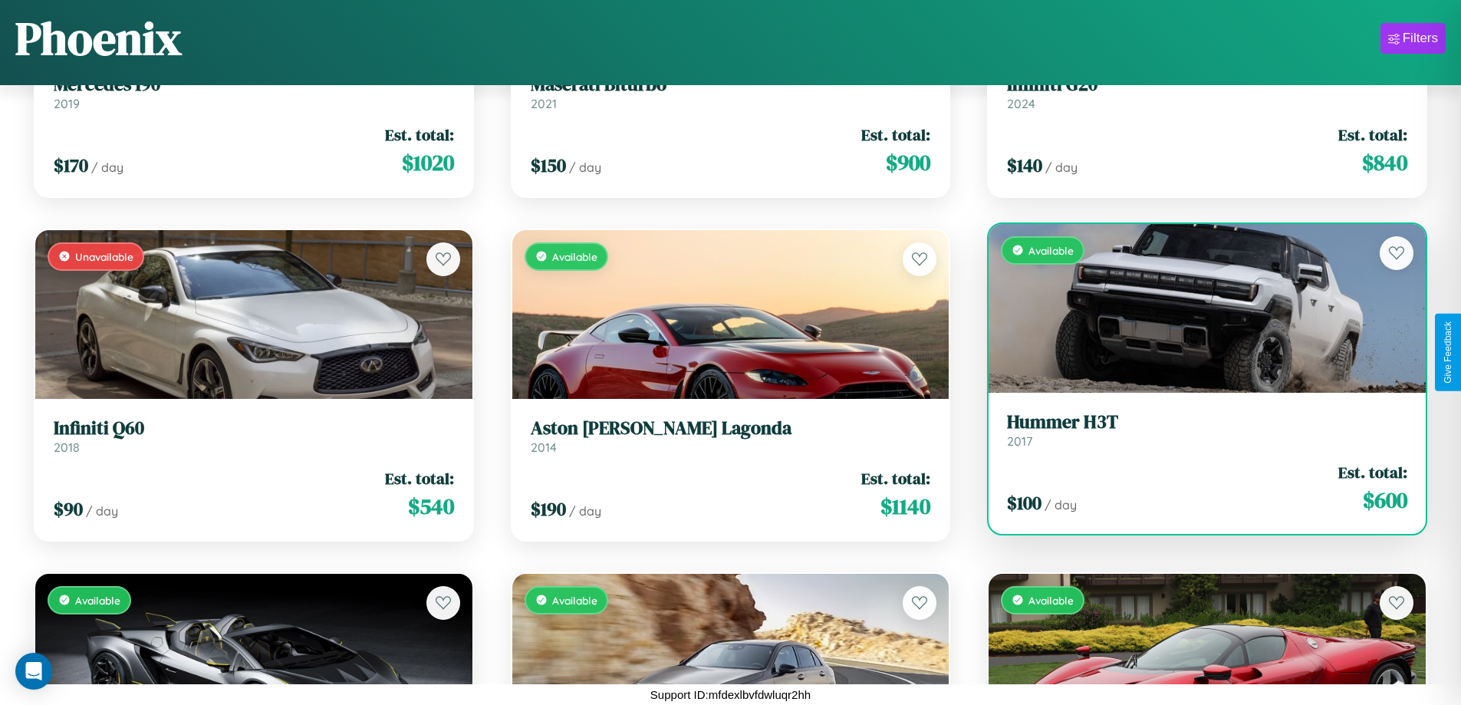
click at [1197, 429] on h3 "Hummer H3T" at bounding box center [1207, 422] width 400 height 22
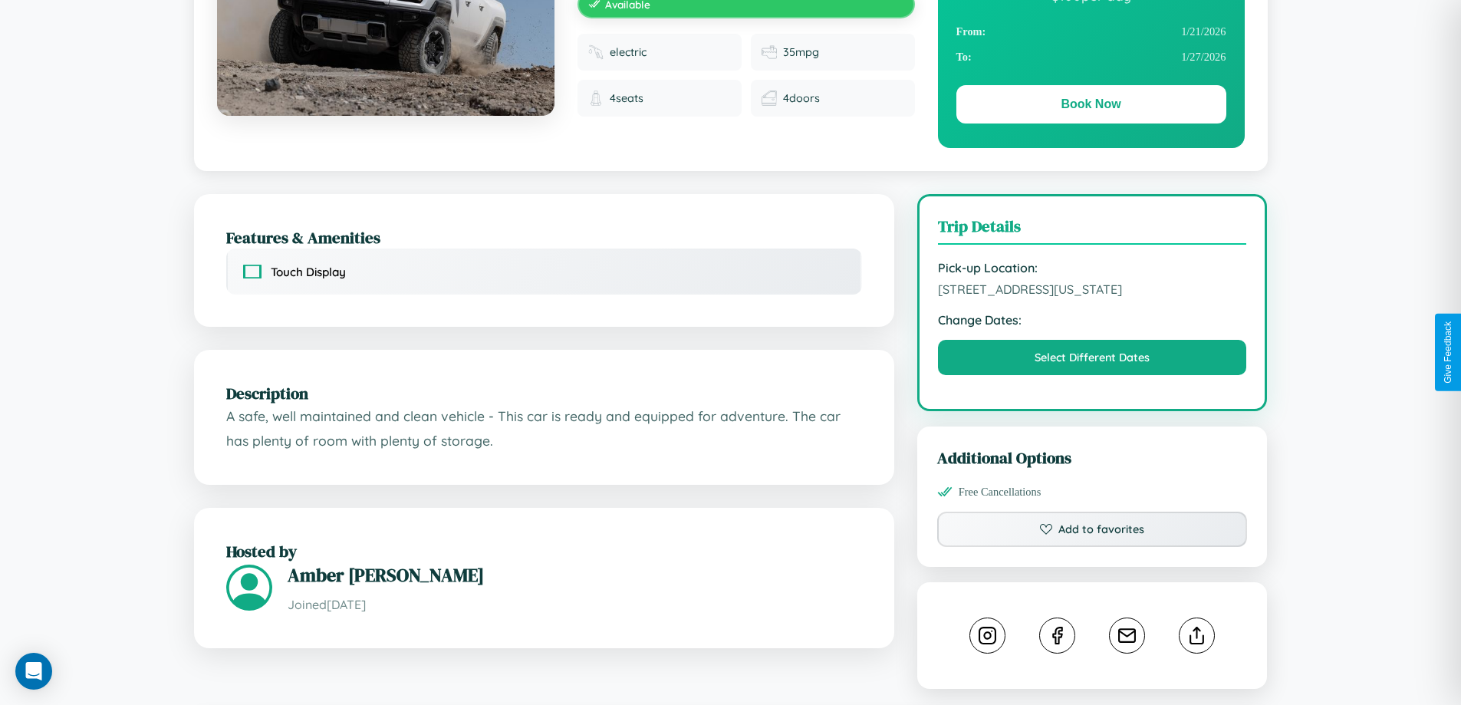
scroll to position [413, 0]
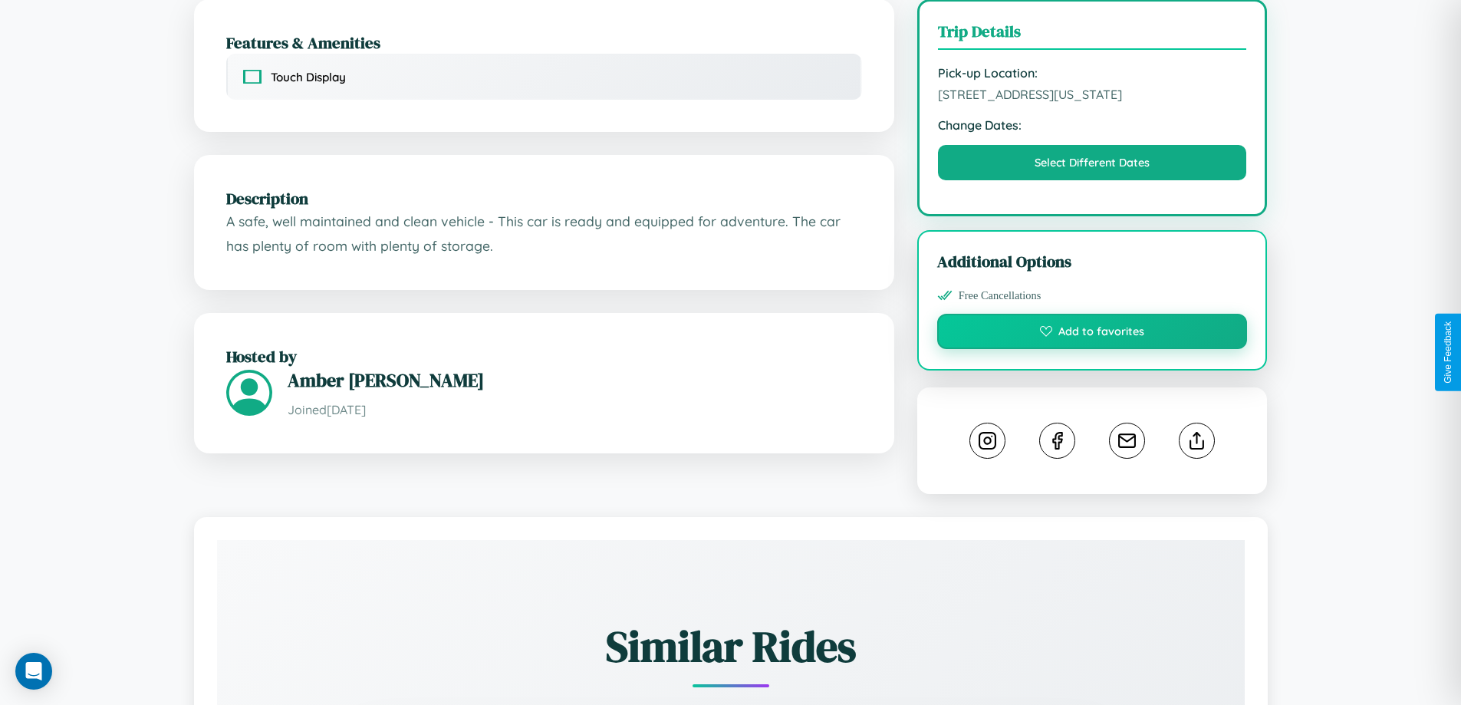
click at [1092, 349] on button "Add to favorites" at bounding box center [1092, 331] width 311 height 35
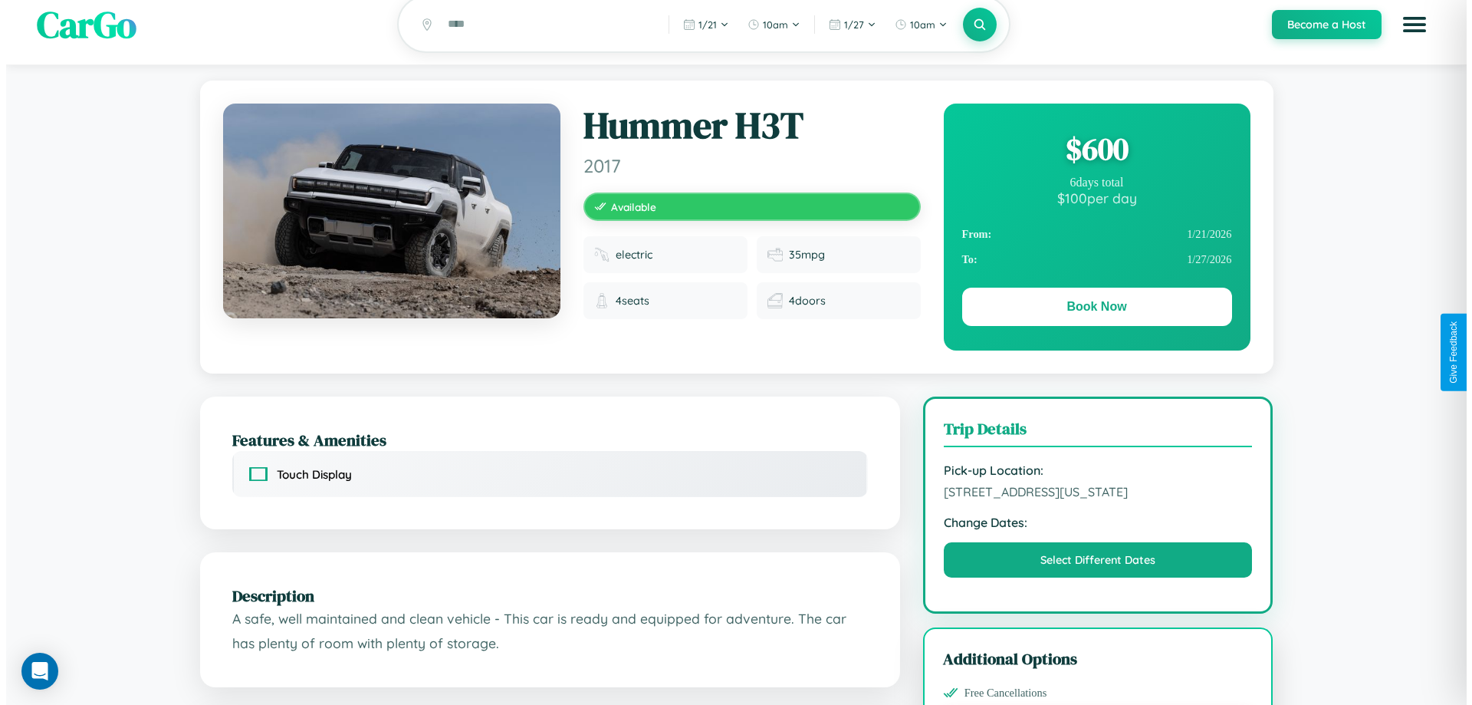
scroll to position [0, 0]
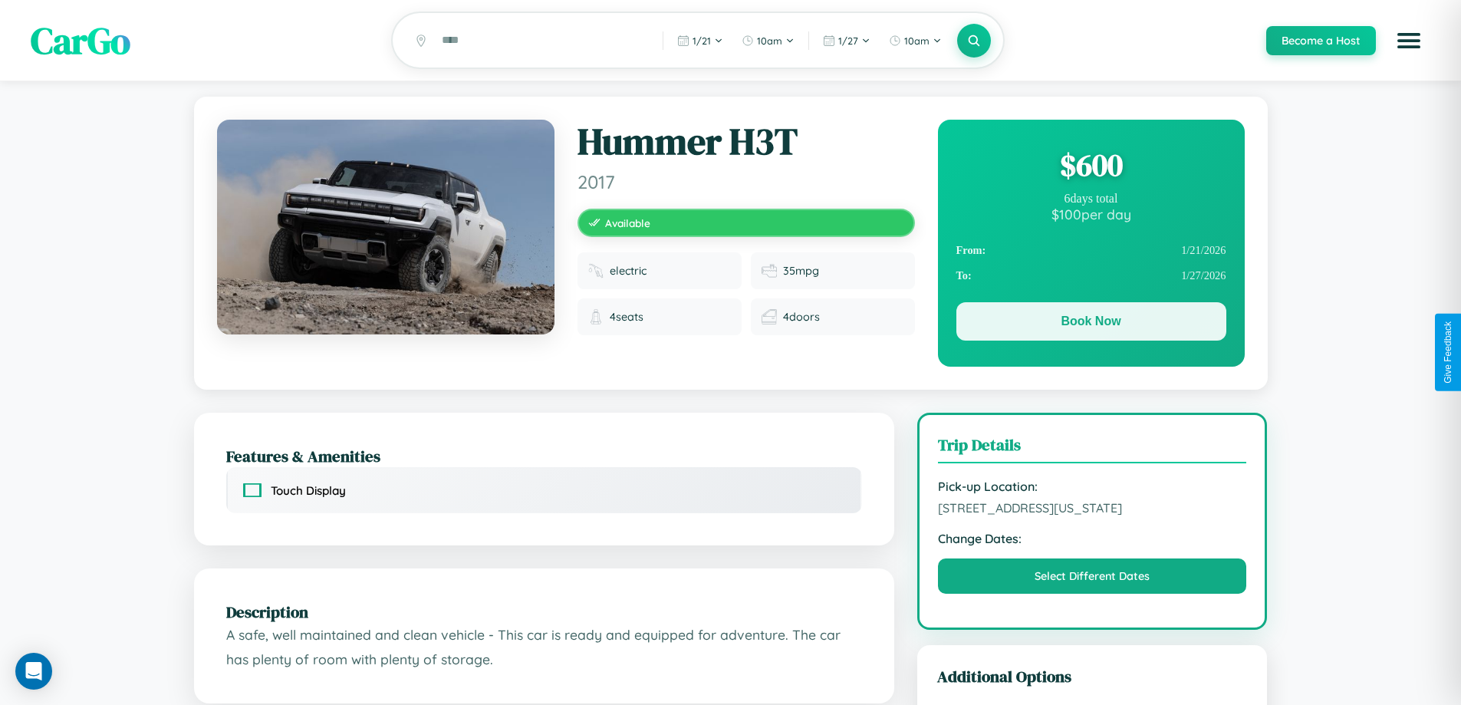
click at [1090, 324] on button "Book Now" at bounding box center [1091, 321] width 270 height 38
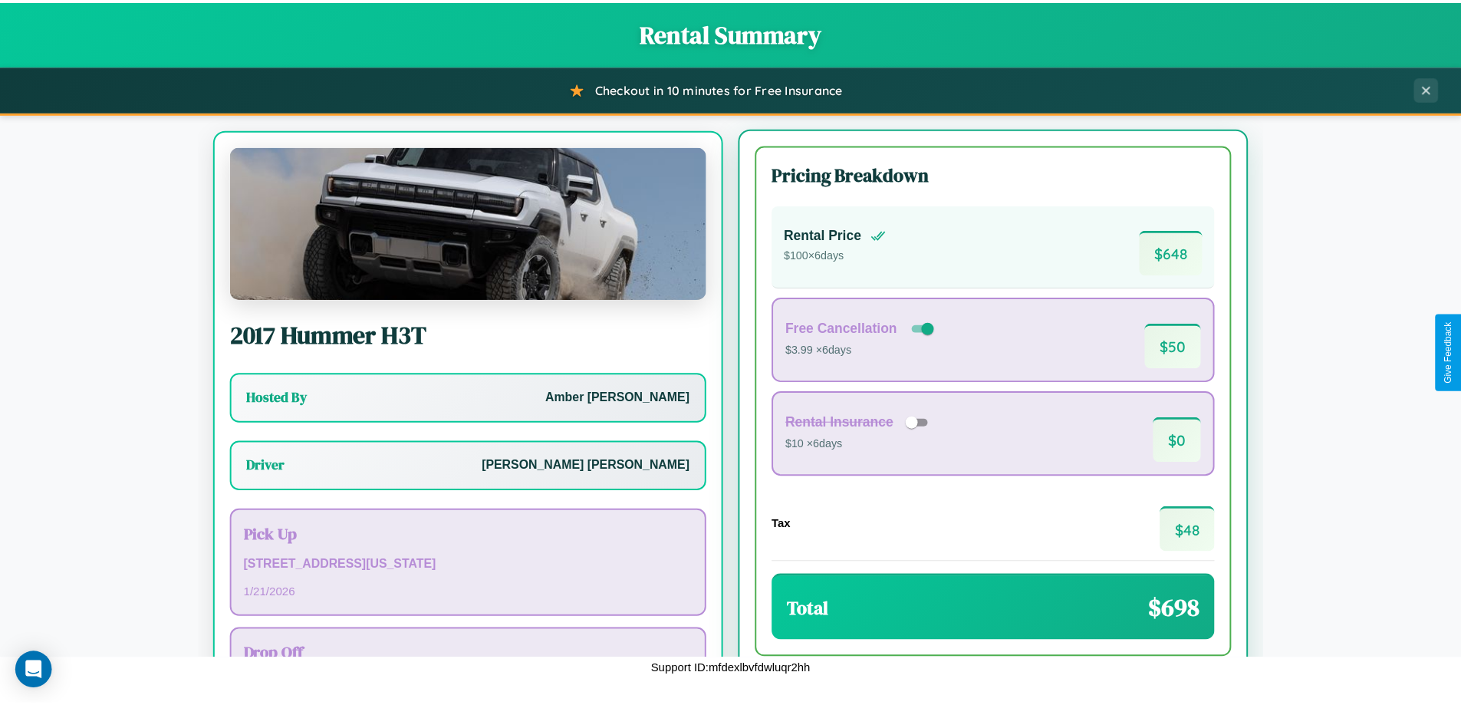
scroll to position [71, 0]
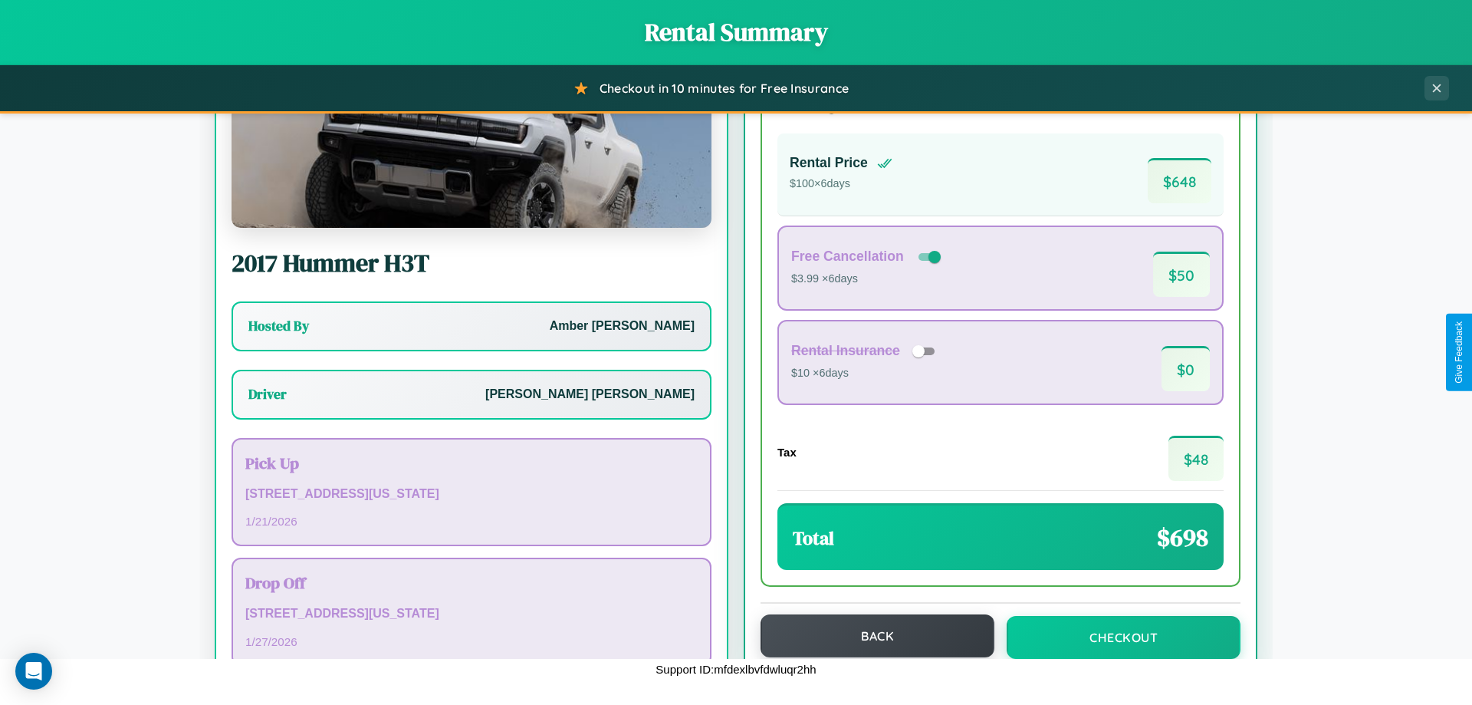
click at [870, 636] on button "Back" at bounding box center [878, 635] width 234 height 43
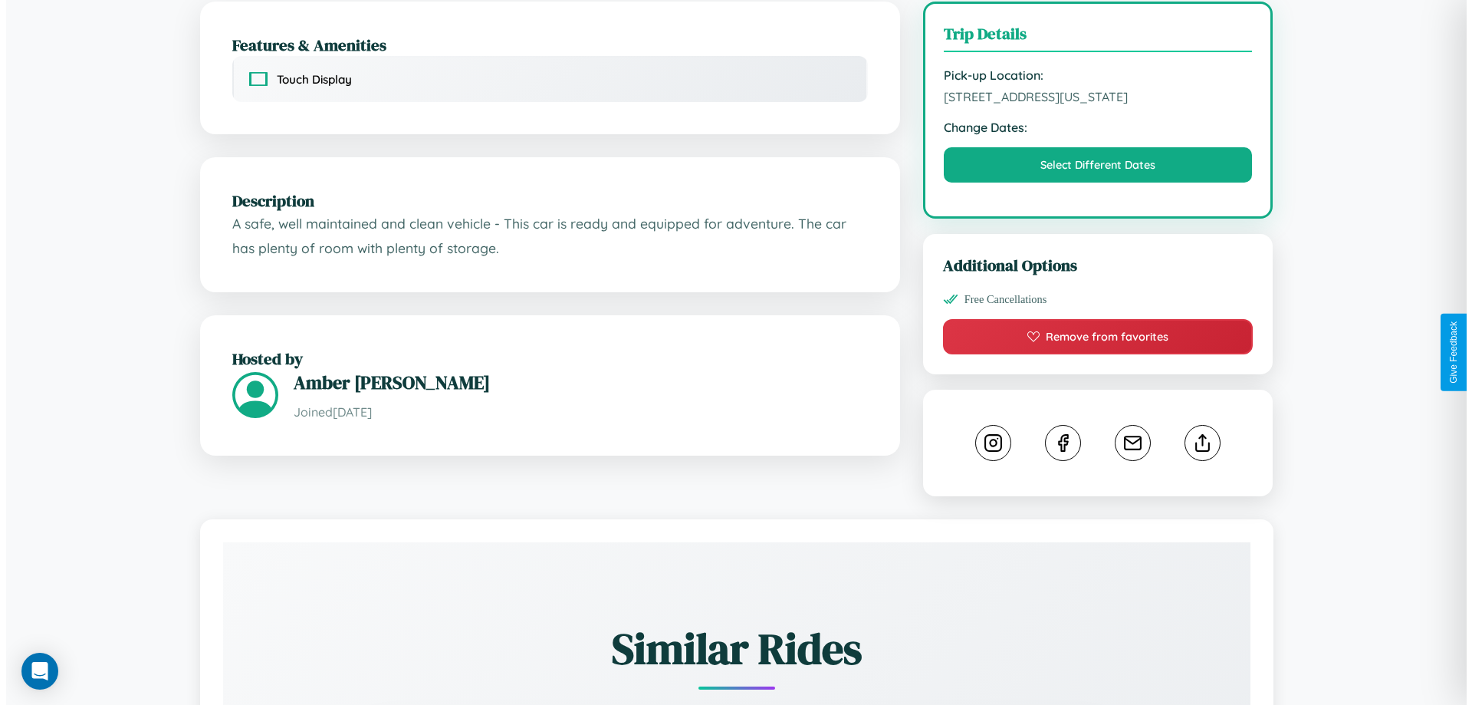
scroll to position [413, 0]
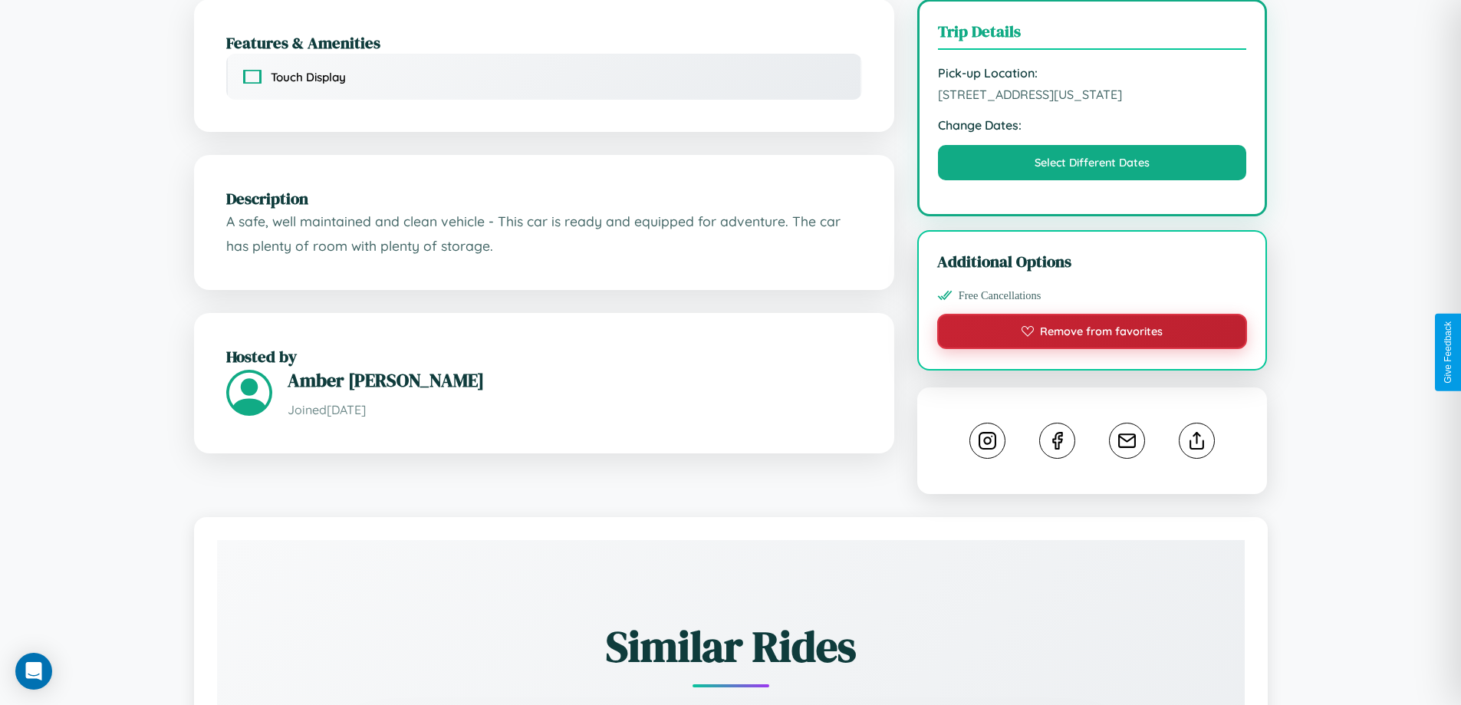
click at [1092, 349] on button "Remove from favorites" at bounding box center [1092, 331] width 311 height 35
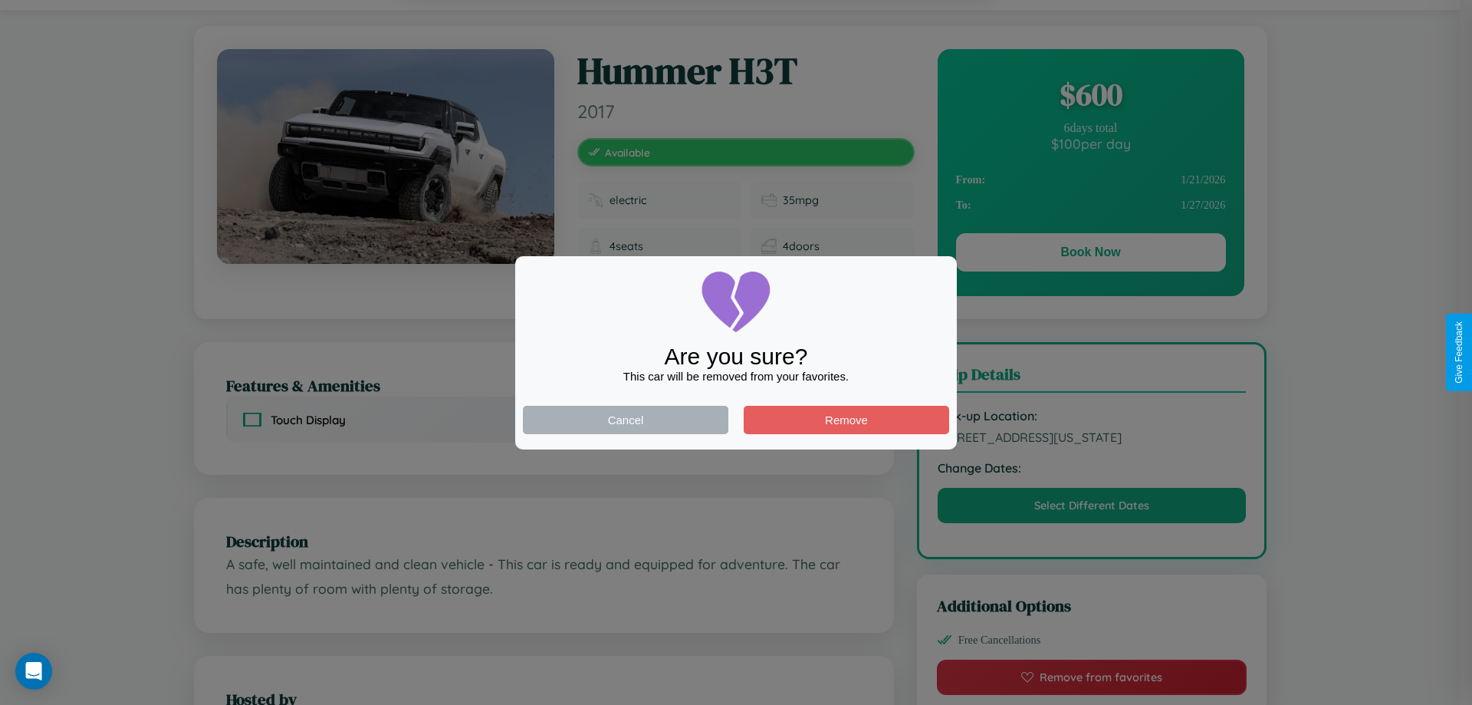
scroll to position [0, 0]
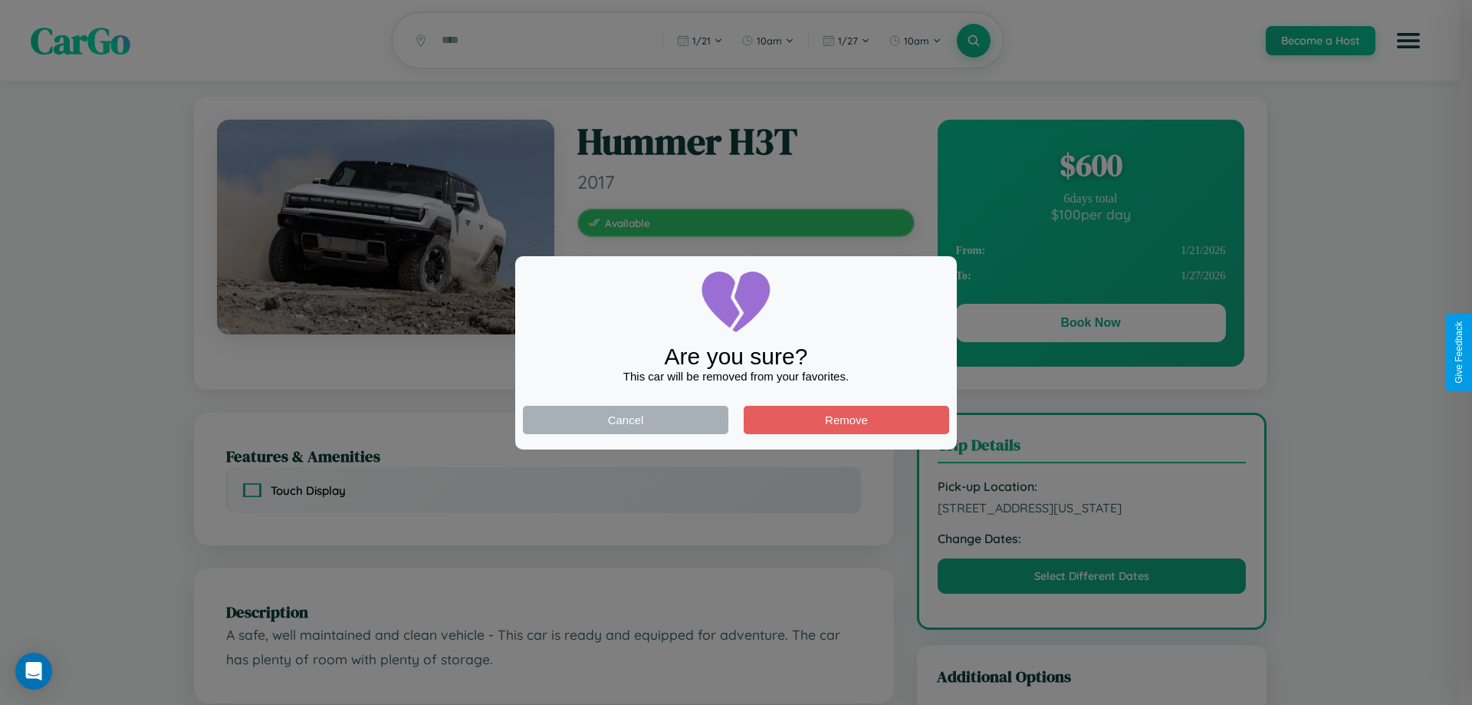
click at [1090, 325] on div at bounding box center [736, 352] width 1472 height 705
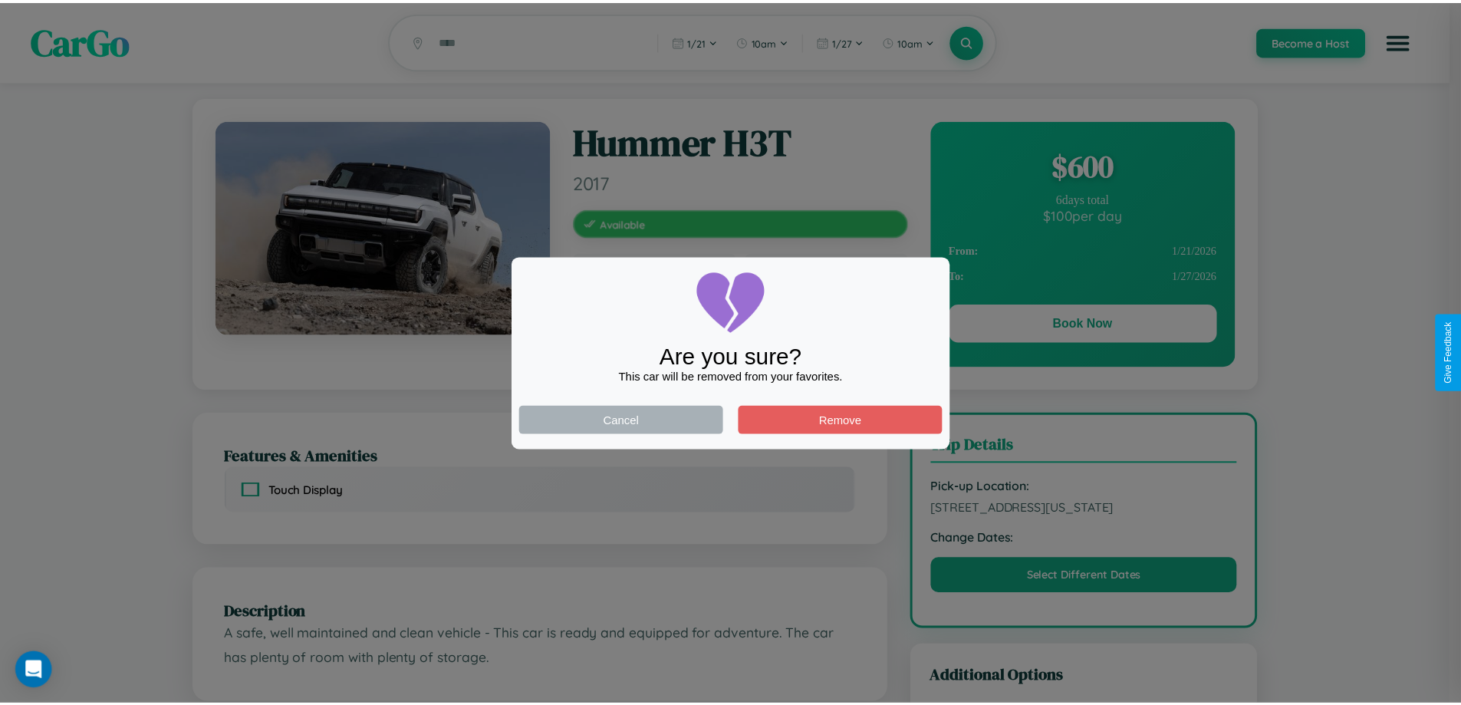
scroll to position [413, 0]
